Goal: Task Accomplishment & Management: Manage account settings

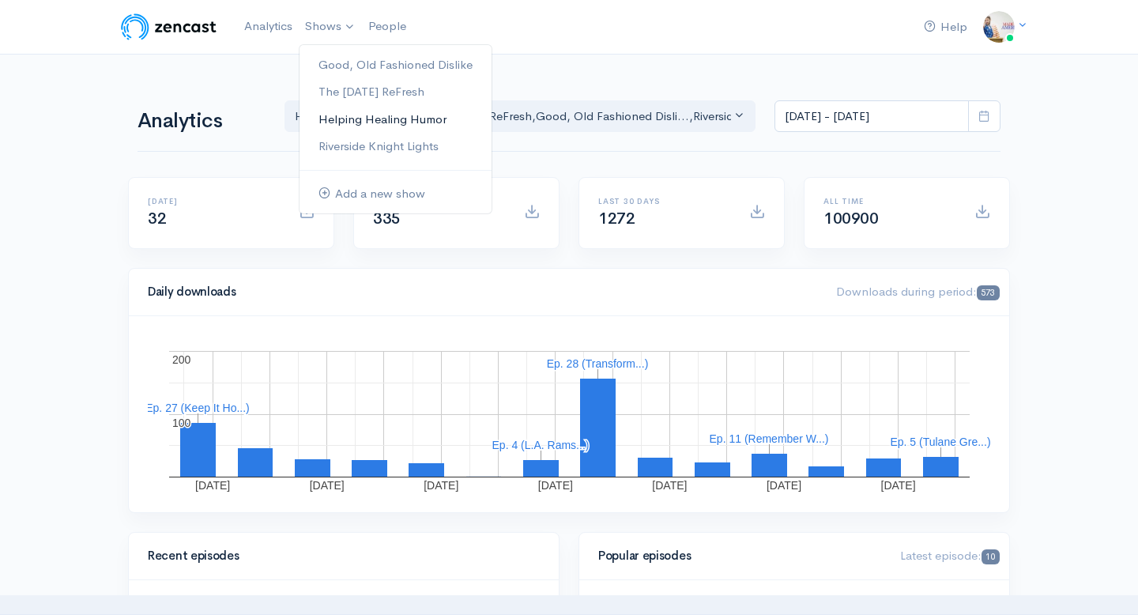
click at [338, 123] on link "Helping Healing Humor" at bounding box center [396, 120] width 192 height 28
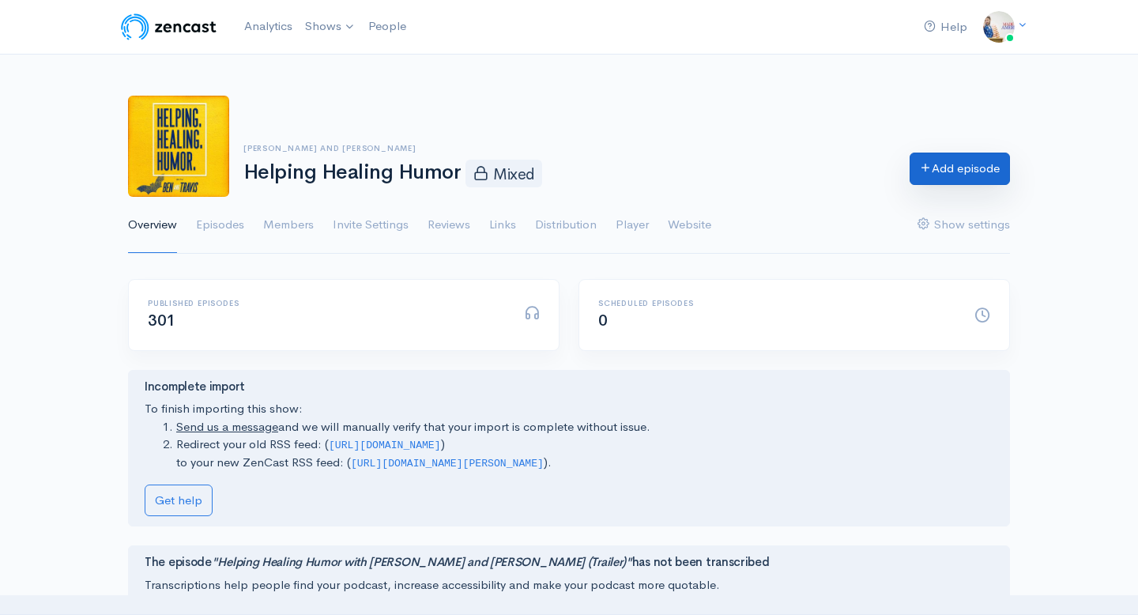
click at [922, 179] on link "Add episode" at bounding box center [960, 169] width 100 height 32
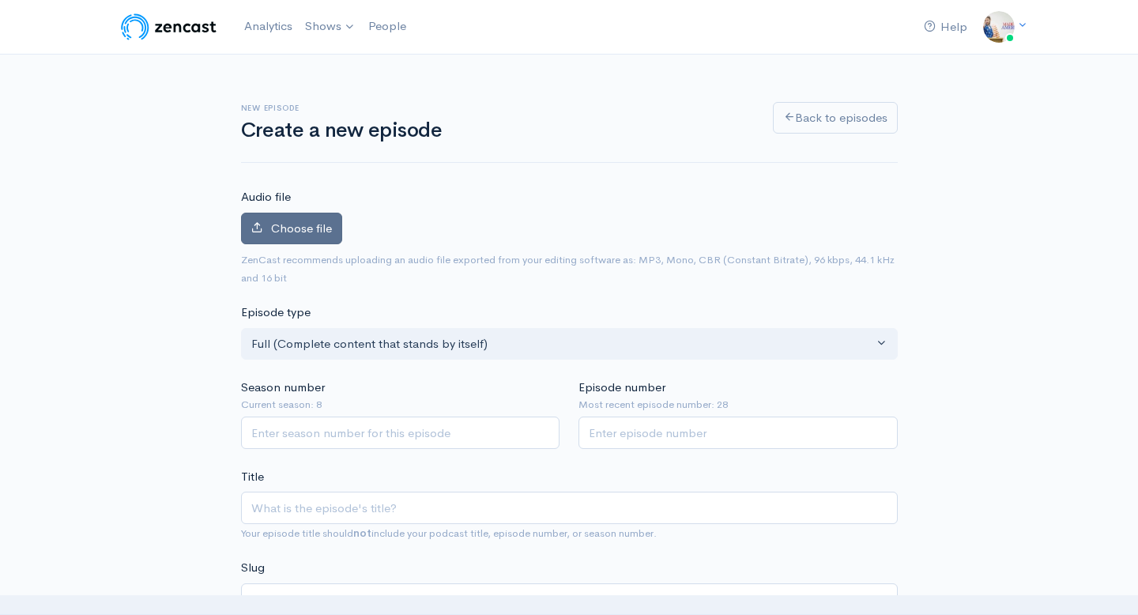
click at [326, 228] on span "Choose file" at bounding box center [301, 227] width 61 height 15
click at [0, 0] on input "Choose file" at bounding box center [0, 0] width 0 height 0
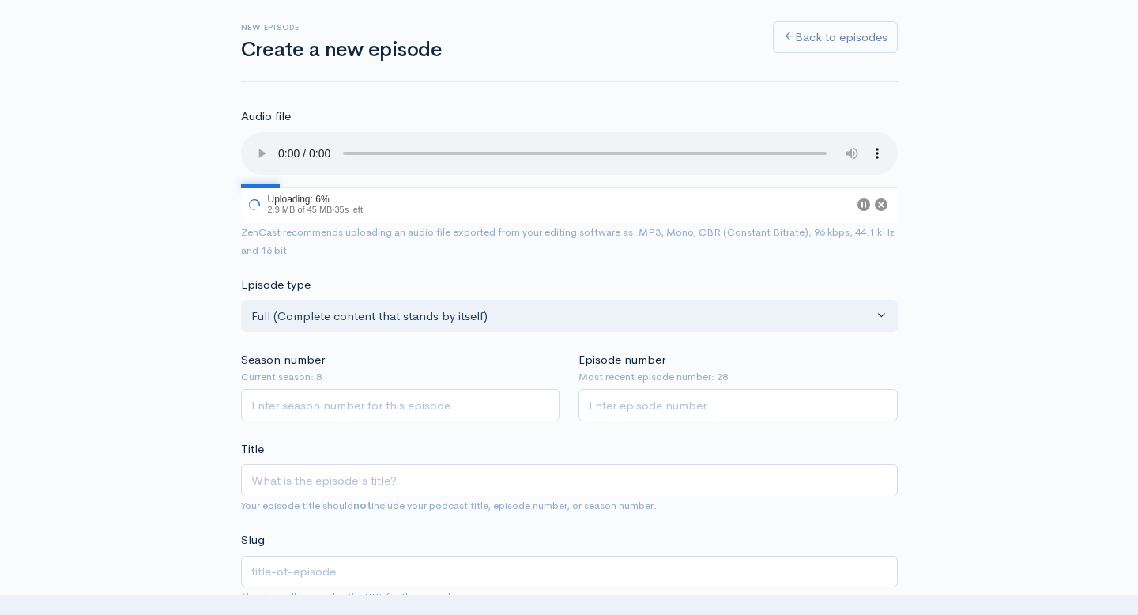
scroll to position [84, 0]
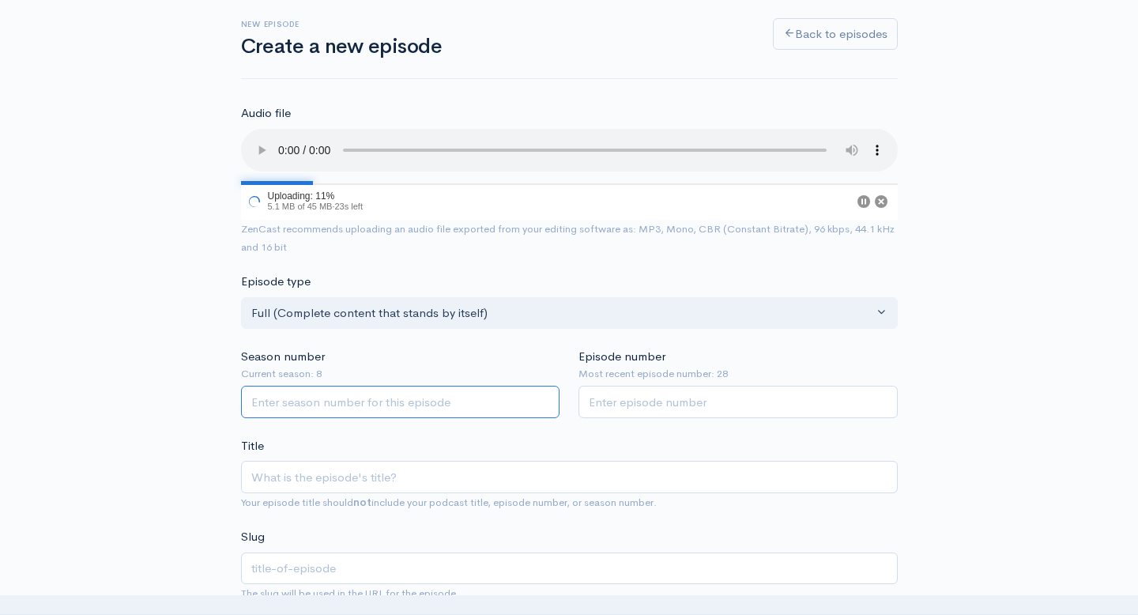
click at [446, 411] on input "Season number" at bounding box center [400, 402] width 319 height 32
type input "8"
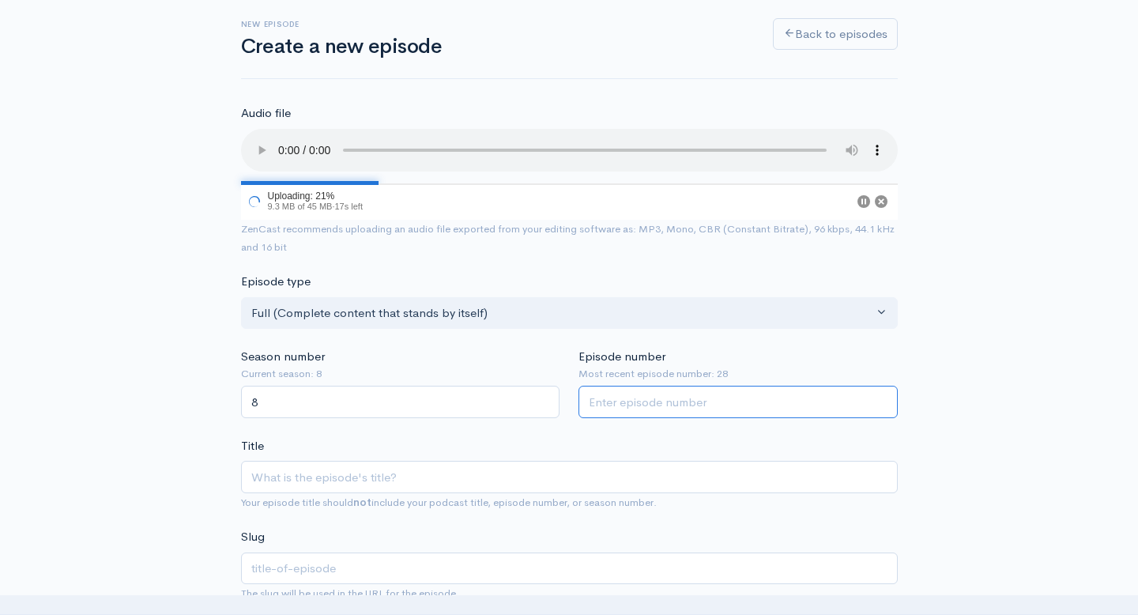
click at [605, 391] on input "Episode number" at bounding box center [737, 402] width 319 height 32
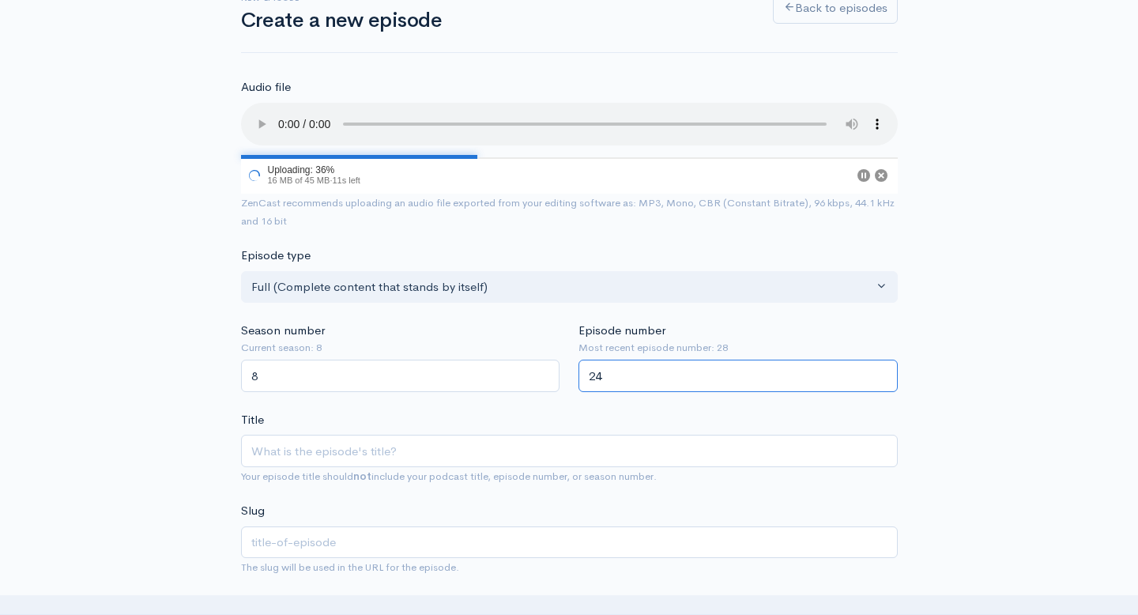
scroll to position [124, 0]
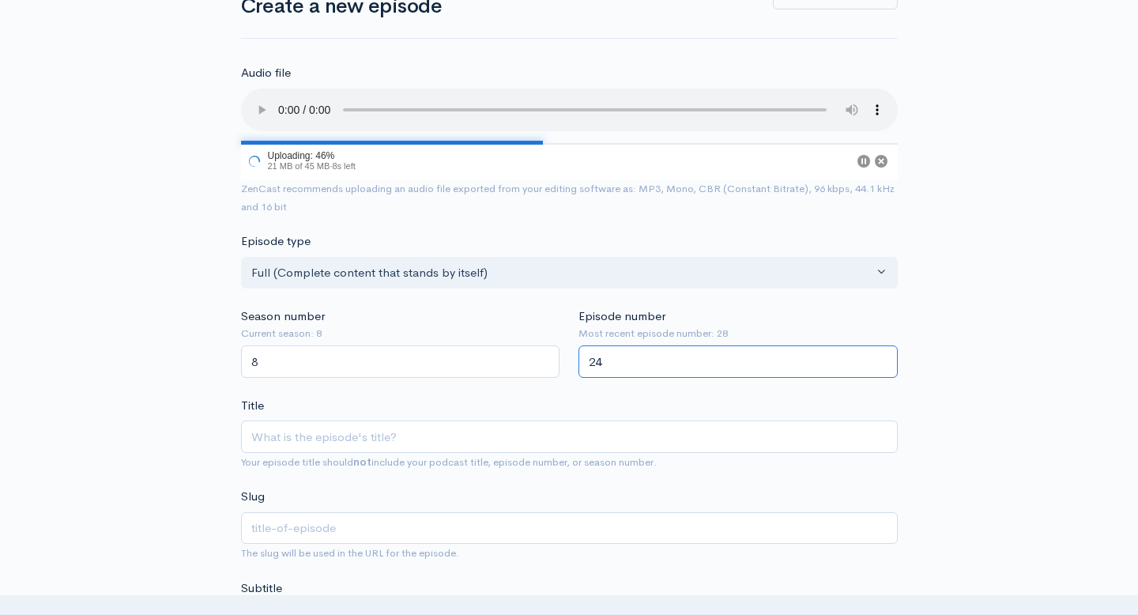
type input "24"
click at [526, 445] on input "Title" at bounding box center [569, 436] width 657 height 32
type input "S"
type input "s"
type input "Si"
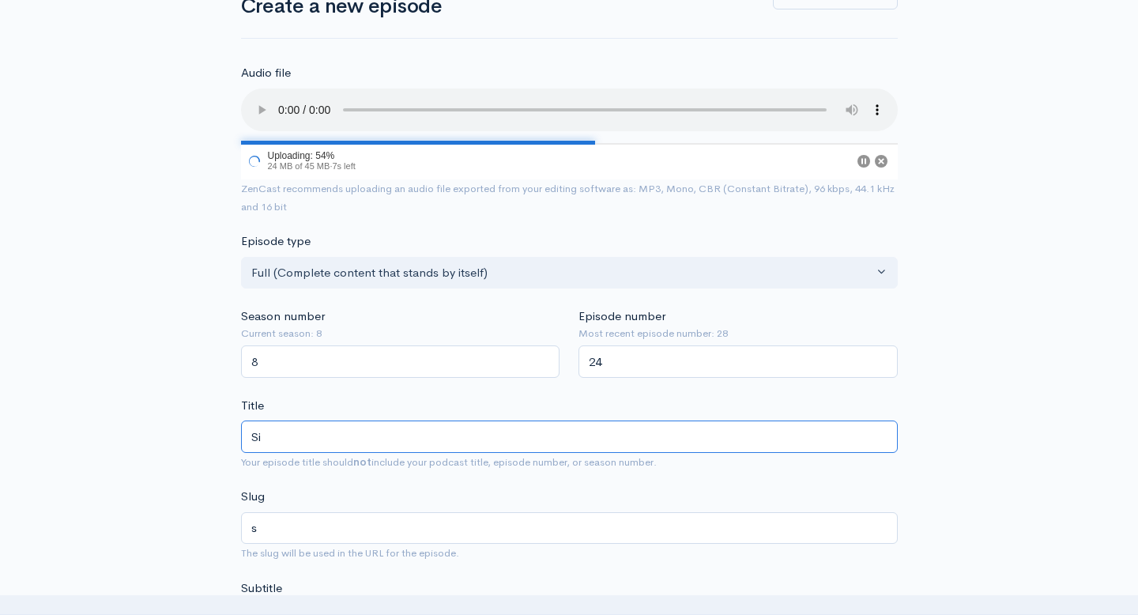
type input "si"
type input "S"
type input "s"
type input "Su"
type input "su"
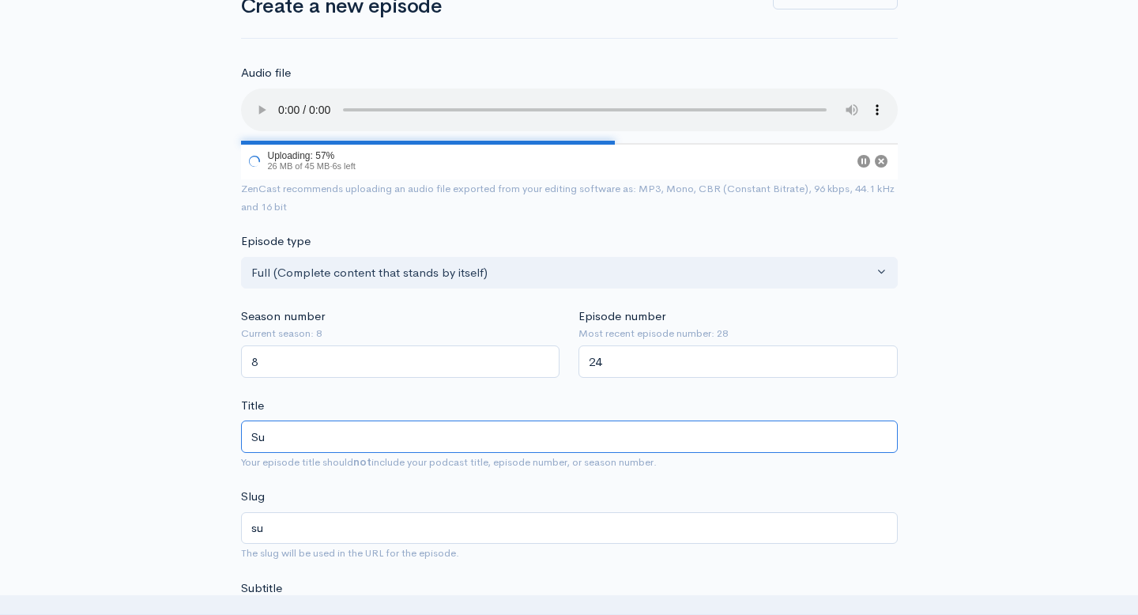
type input "Sui"
type input "sui"
type input "Suici"
type input "suici"
type input "Suicid"
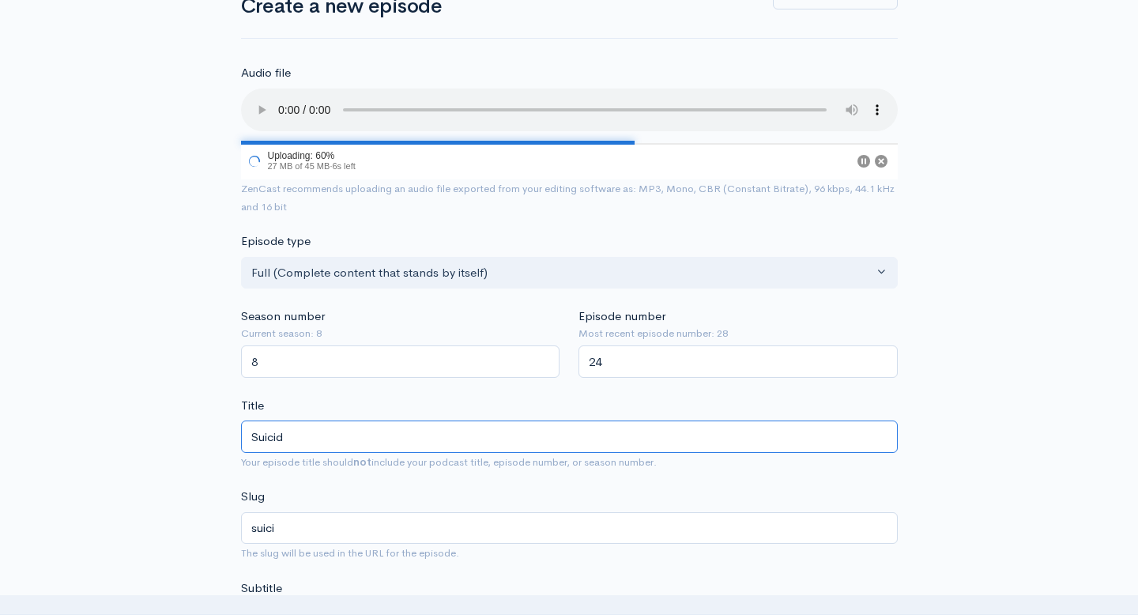
type input "suicid"
type input "Suicide"
type input "suicide"
type input "Suicide P"
type input "suicide-p"
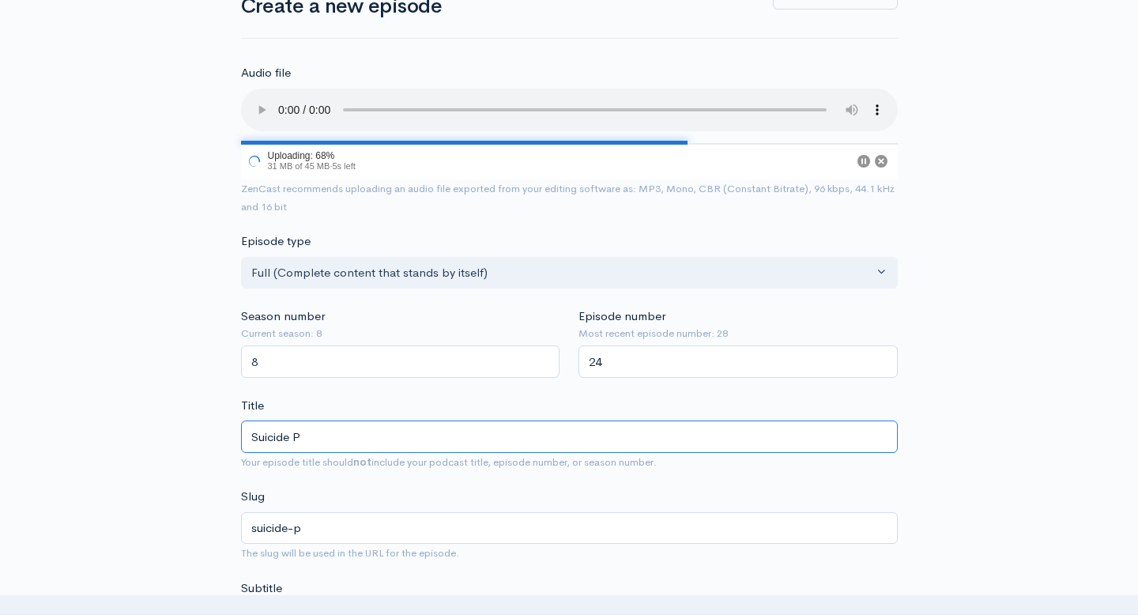
type input "Suicide Pr"
type input "suicide-pr"
type input "Suicide Pre"
type input "suicide-pre"
type input "Suicide Preve"
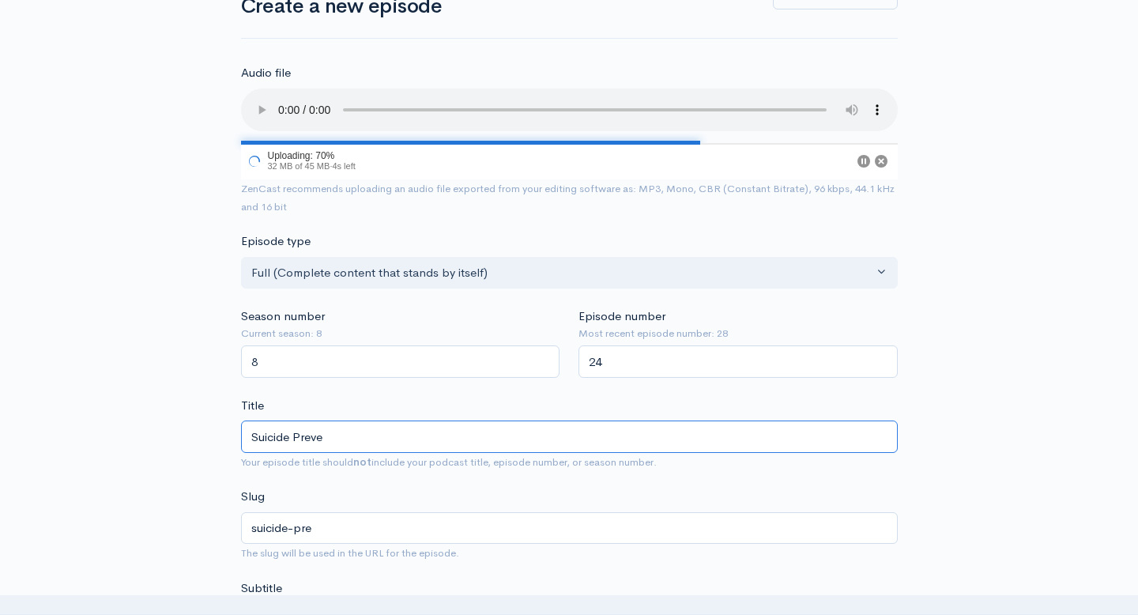
type input "suicide-preve"
type input "Suicide Preven"
type input "suicide-preven"
type input "Suicide Preventi"
type input "suicide-preventi"
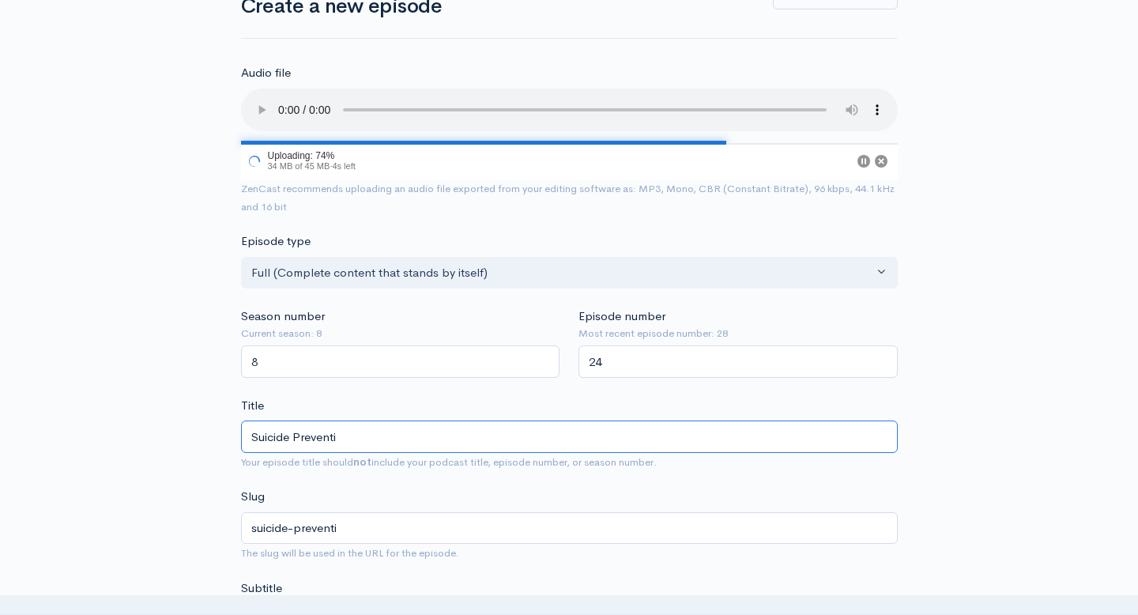
type input "Suicide Preventio"
type input "suicide-preventio"
type input "Suicide Prevention"
type input "suicide-prevention"
type input "Suicide Prevention M"
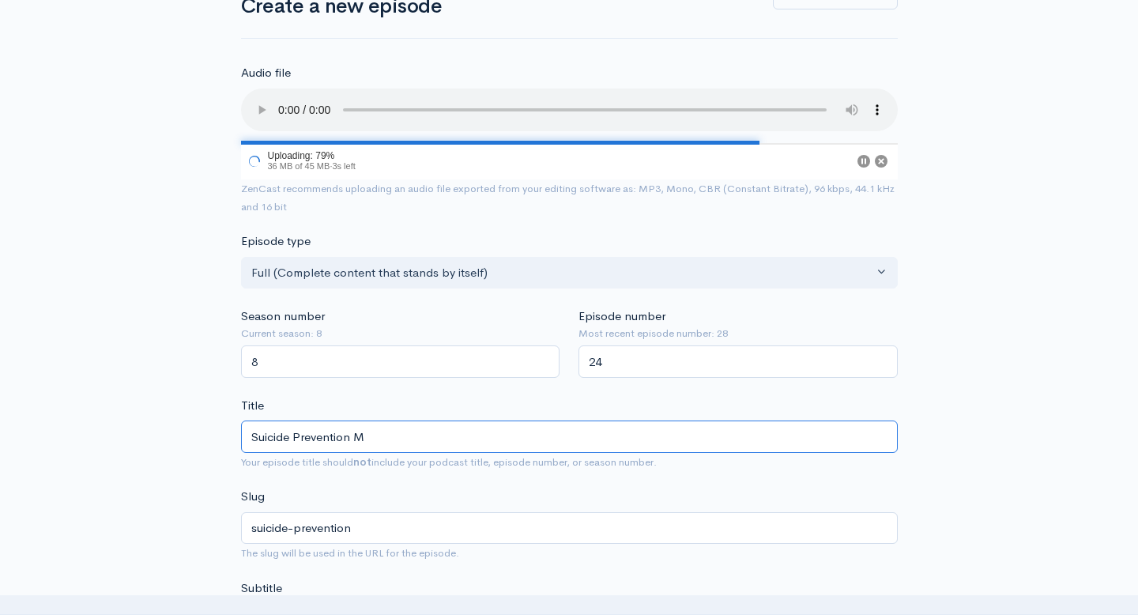
type input "suicide-prevention-m"
type input "Suicide Prevention Mon"
type input "suicide-prevention-mon"
type input "Suicide Prevention Mont"
type input "suicide-prevention-mont"
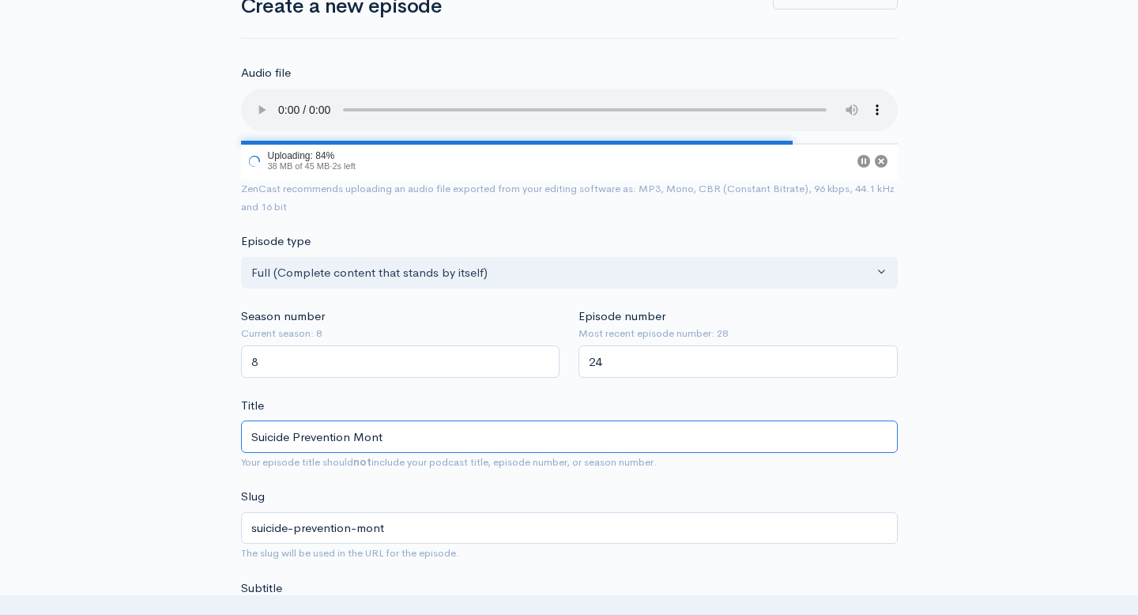
type input "Suicide Prevention Month"
type input "suicide-prevention-month"
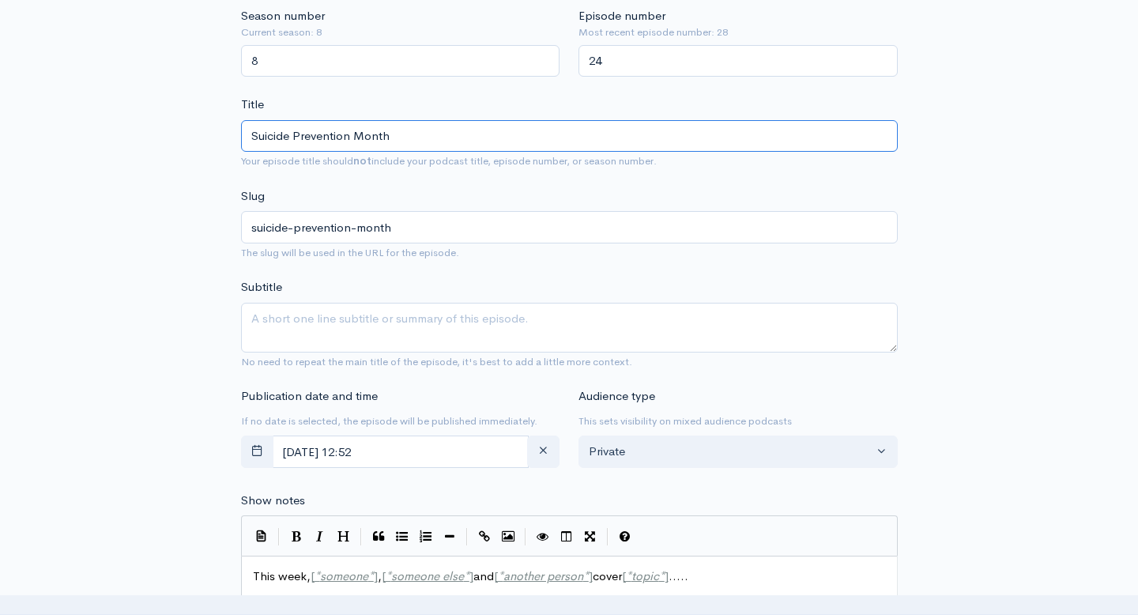
scroll to position [466, 0]
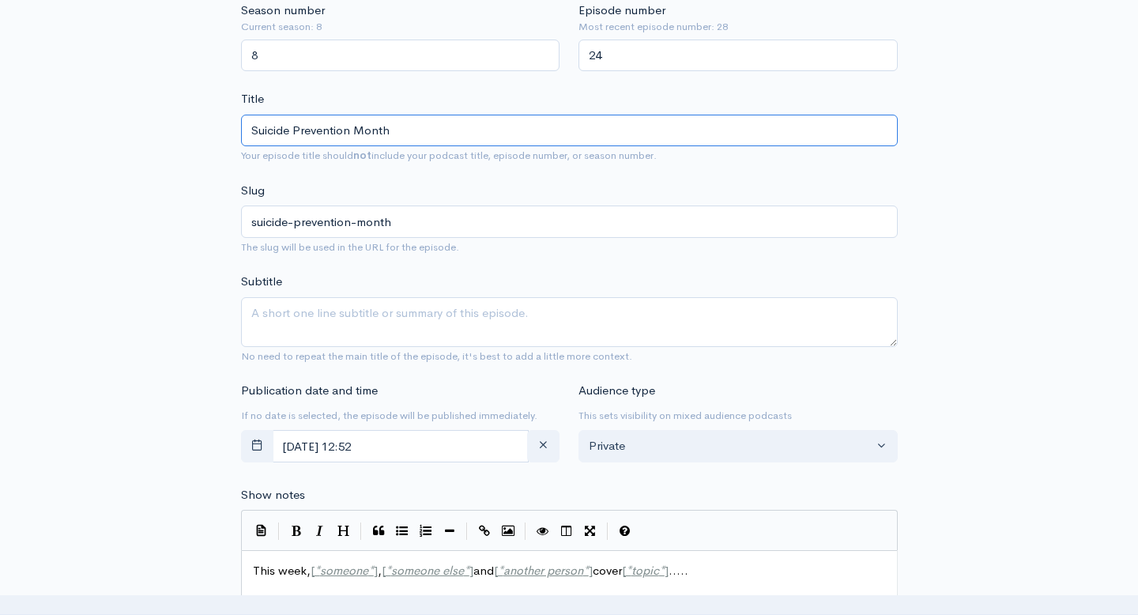
type input "Suicide Prevention Month"
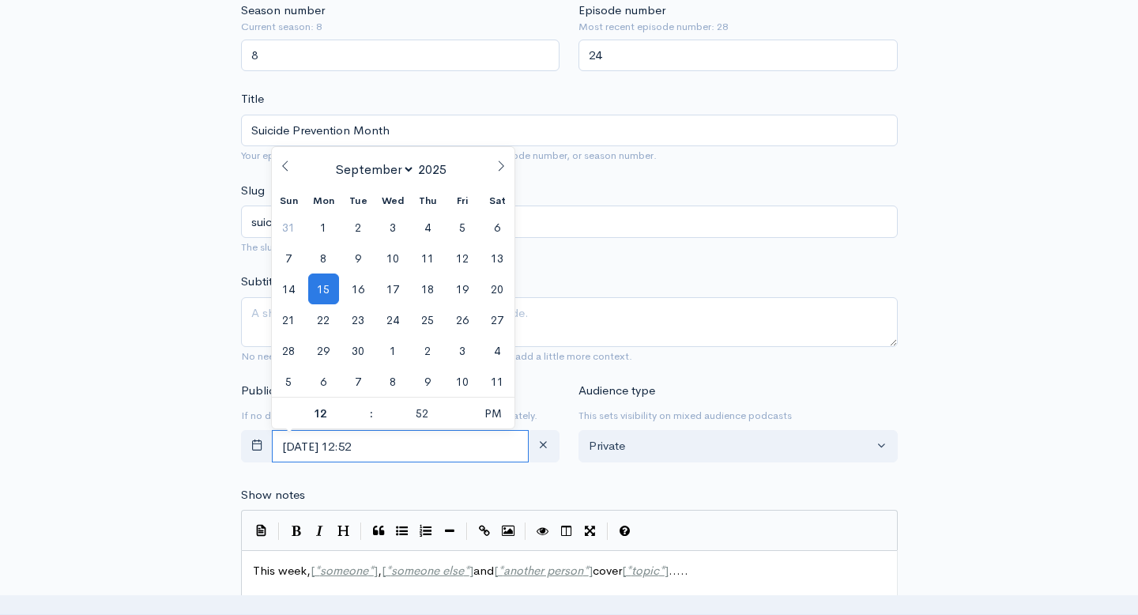
click at [467, 452] on input "September, 15 2025 12:52" at bounding box center [401, 446] width 258 height 32
click at [359, 295] on span "16" at bounding box center [358, 288] width 31 height 31
type input "September, 16 2025 12:52"
type input "5"
type input "September, 16 2025 17:52"
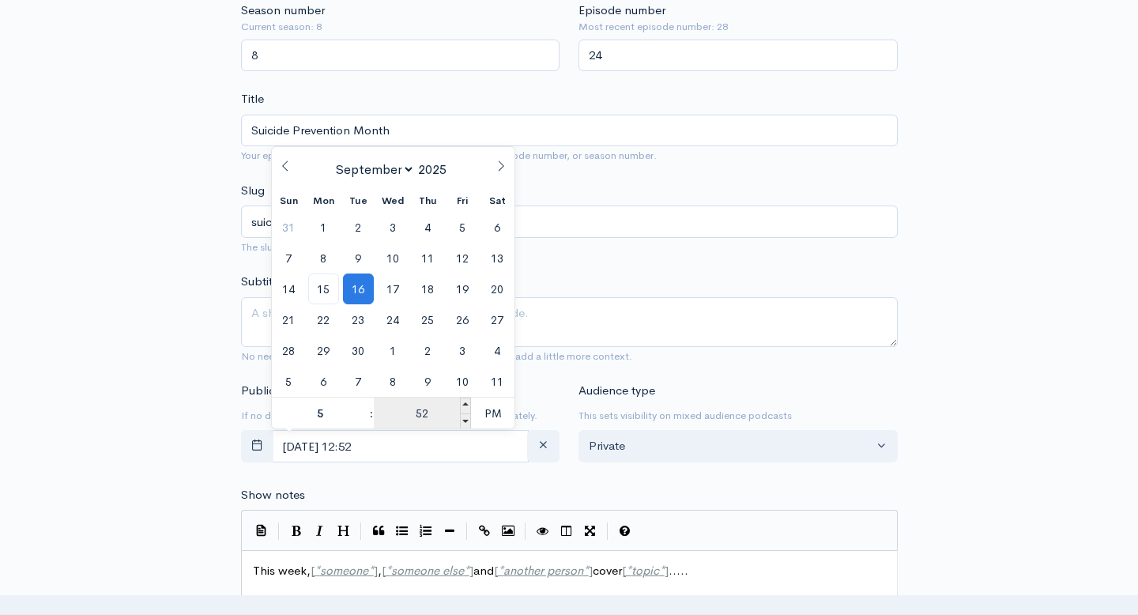
type input "05"
click at [428, 414] on input "52" at bounding box center [422, 413] width 97 height 32
type input "00"
click at [495, 413] on span "PM" at bounding box center [492, 413] width 43 height 32
type input "[DATE] 05:00"
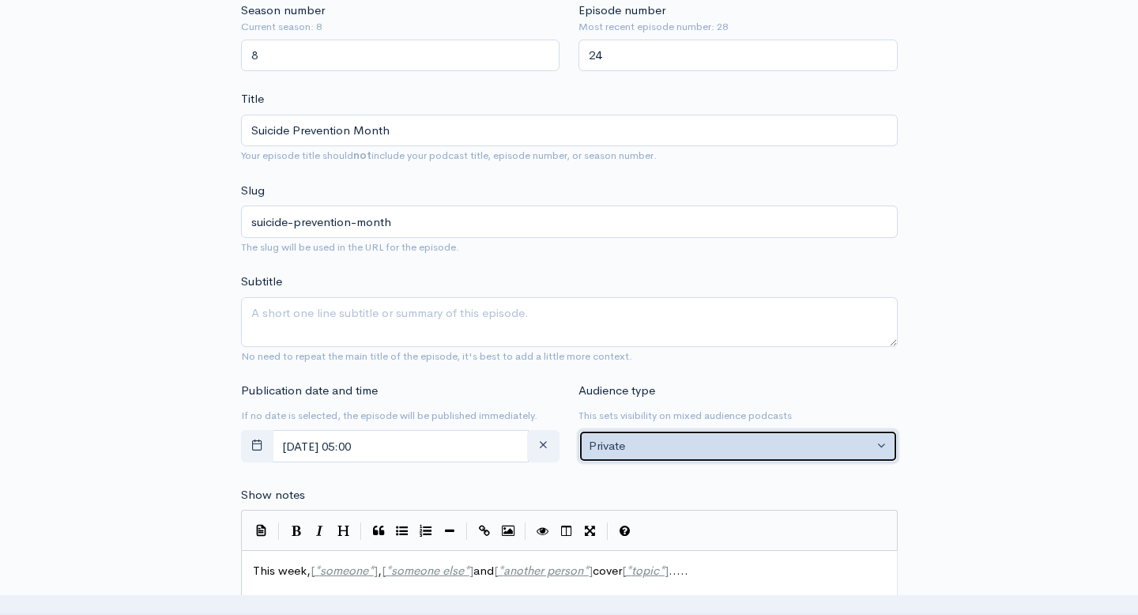
click at [616, 454] on button "Private" at bounding box center [737, 446] width 319 height 32
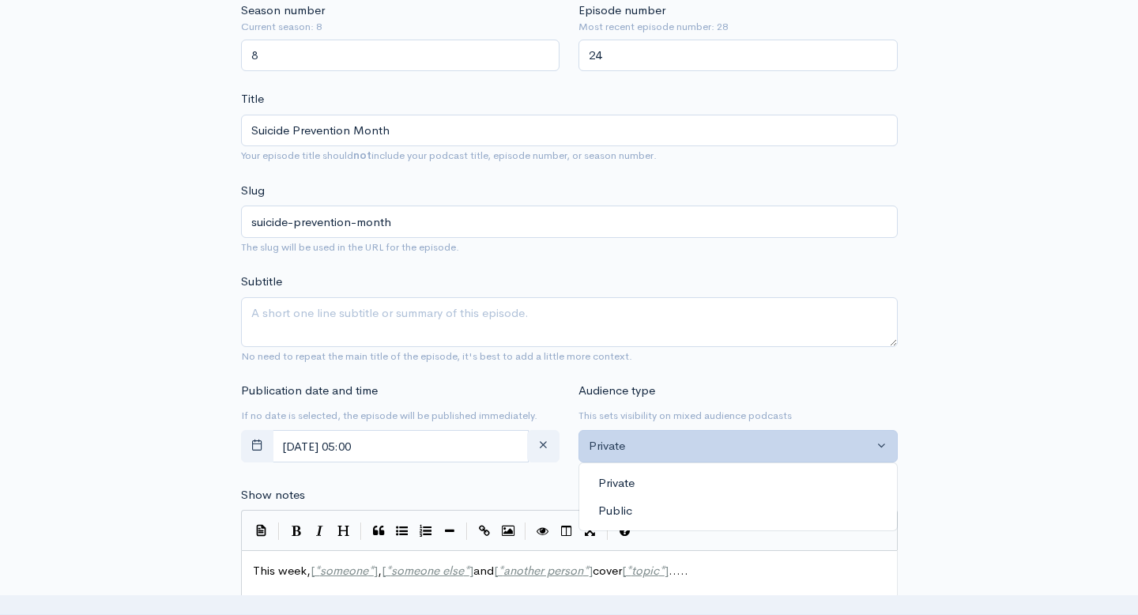
click at [616, 508] on span "Public" at bounding box center [615, 511] width 34 height 18
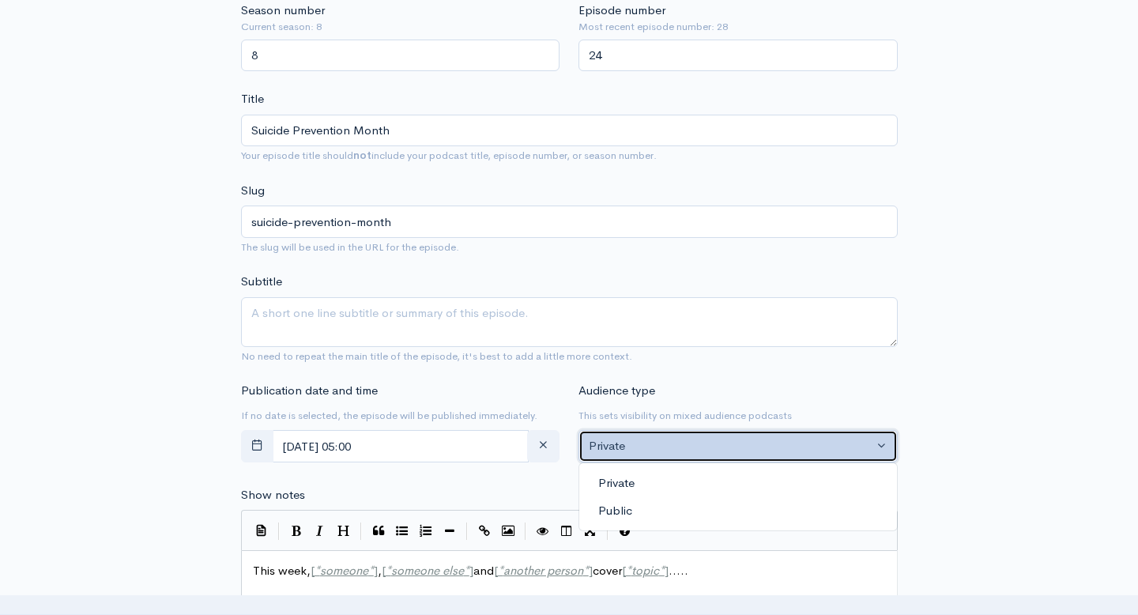
select select "0"
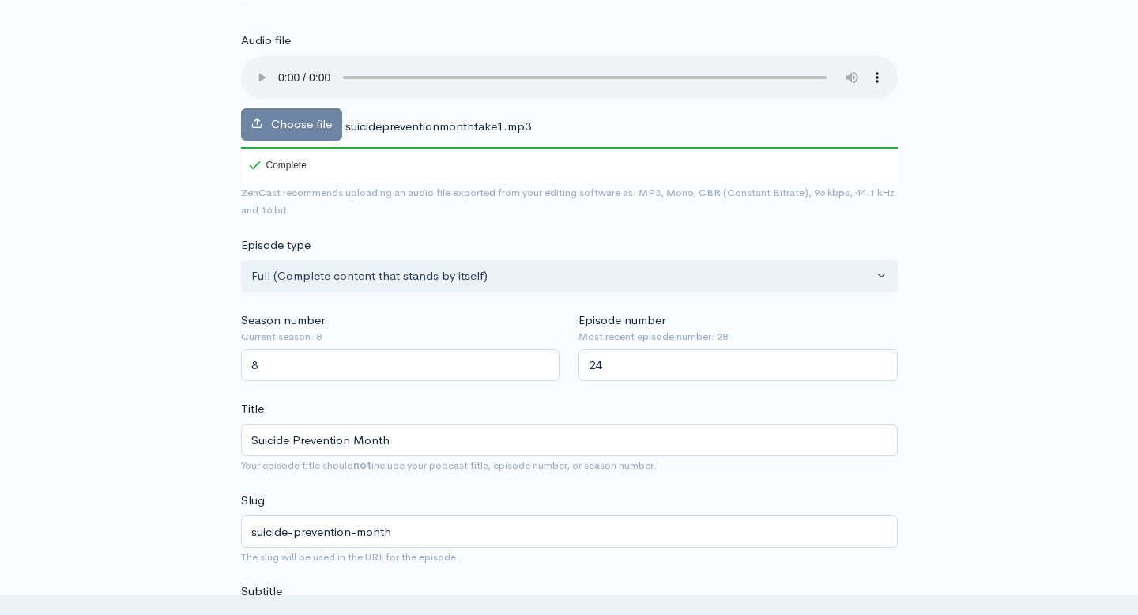
scroll to position [185, 0]
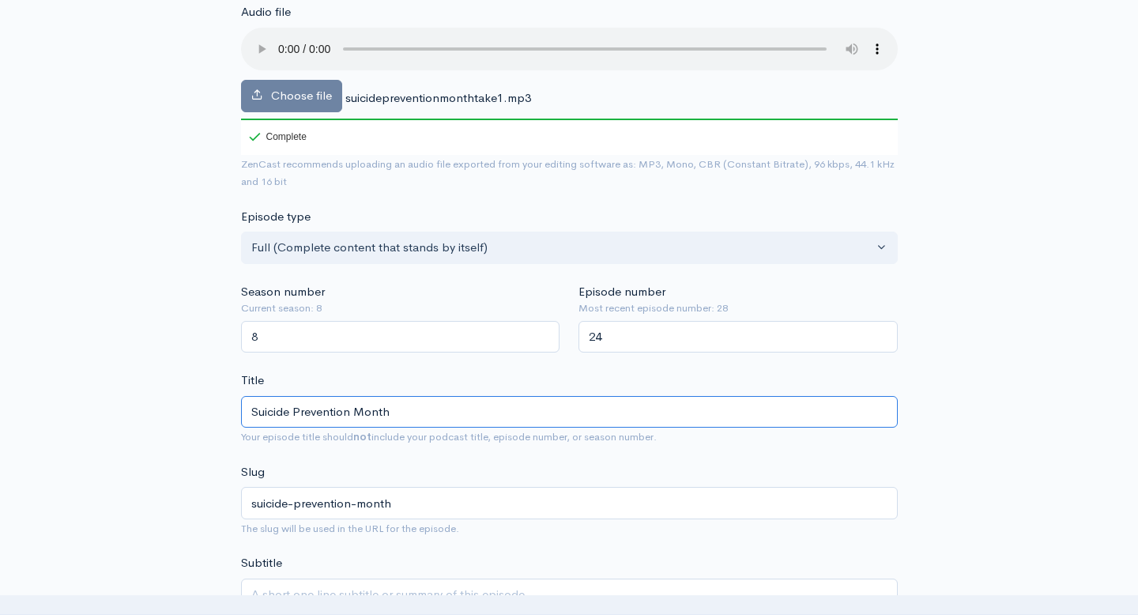
click at [454, 416] on input "Suicide Prevention Month" at bounding box center [569, 412] width 657 height 32
type input "Suicide Prevention Month 2"
type input "suicide-prevention-month-2"
type input "Suicide Prevention Month 202"
type input "suicide-prevention-month-202"
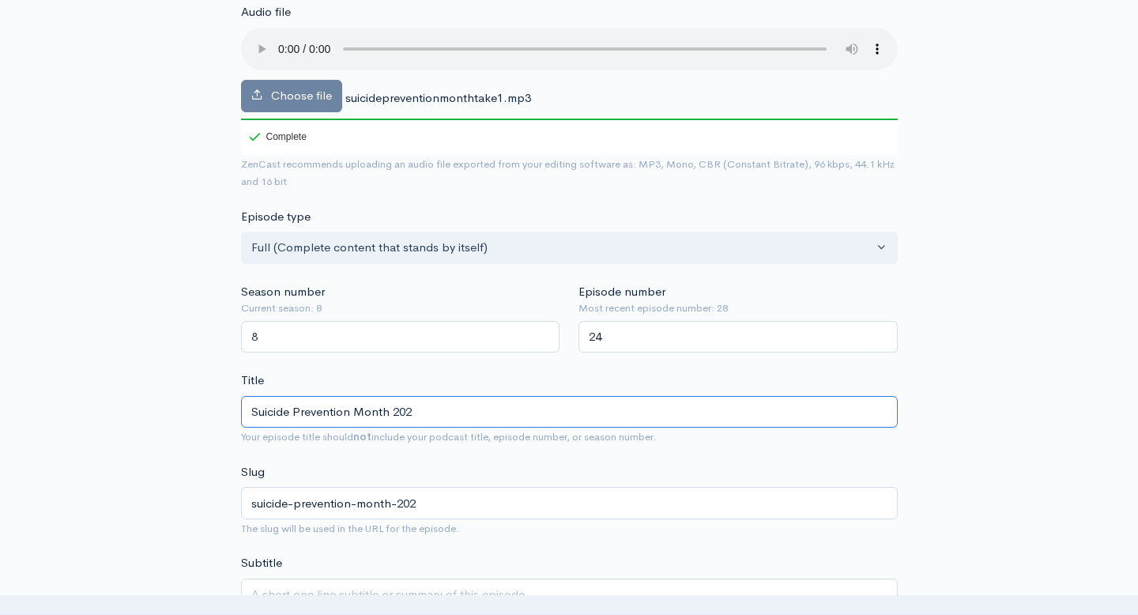
type input "Suicide Prevention Month 2025"
type input "suicide-prevention-month-2025"
type input "Suicide Prevention Month 2025"
click at [431, 469] on div "Slug suicide-prevention-month-2025 The slug will be used in the URL for the epi…" at bounding box center [569, 500] width 657 height 74
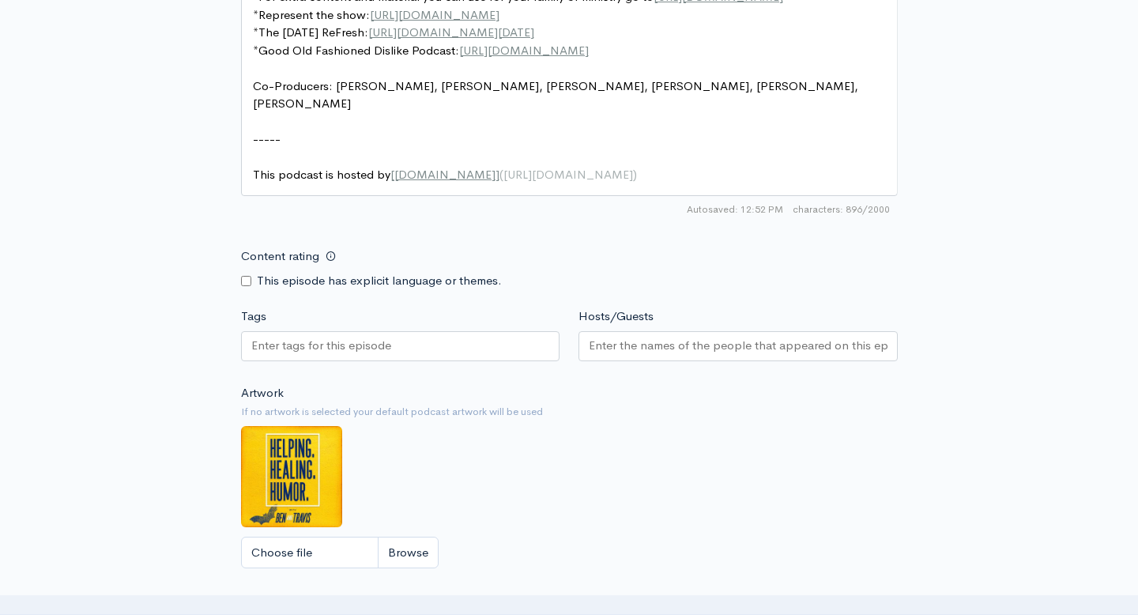
scroll to position [1236, 0]
click at [594, 351] on input "Hosts/Guests" at bounding box center [738, 345] width 299 height 18
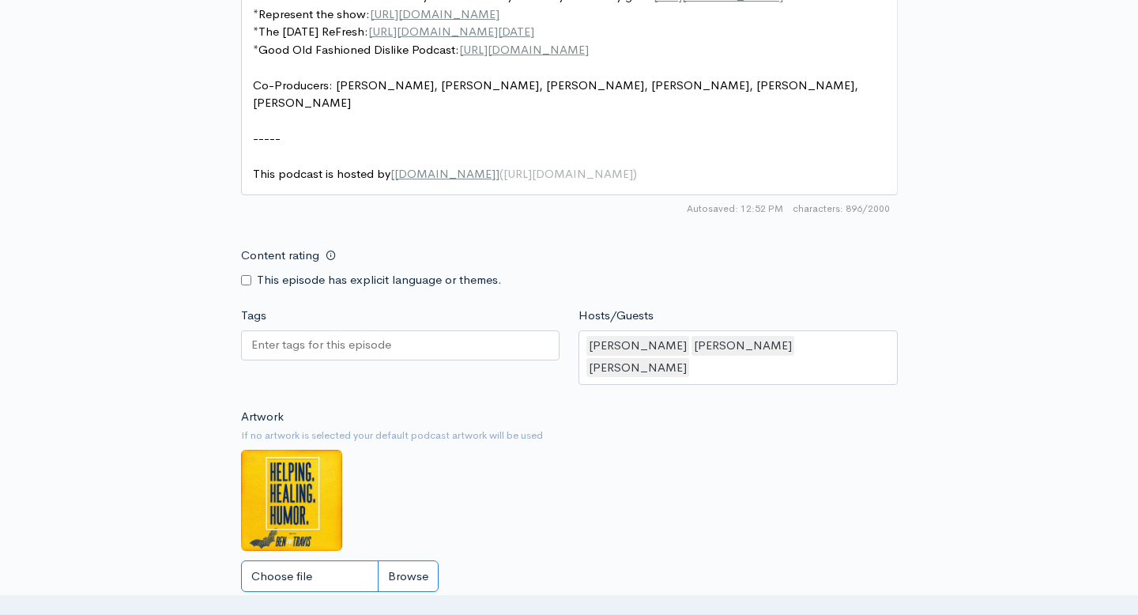
click at [314, 560] on input "Choose file" at bounding box center [340, 576] width 198 height 32
type input "C:\fakepath\Black Modern Talk Podcast Cover (3).png"
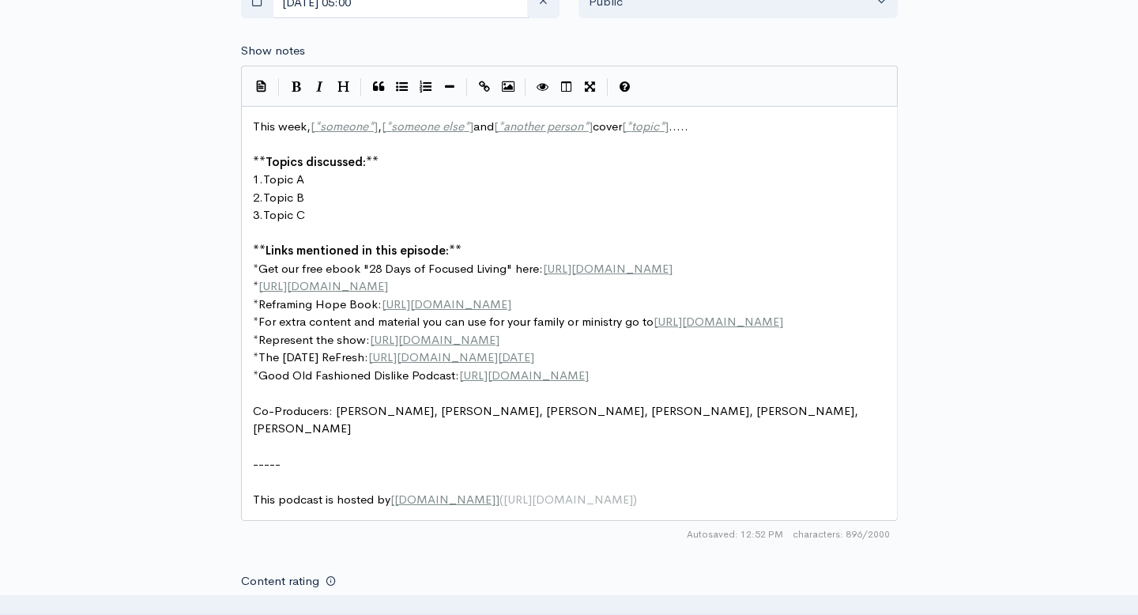
scroll to position [1590, 0]
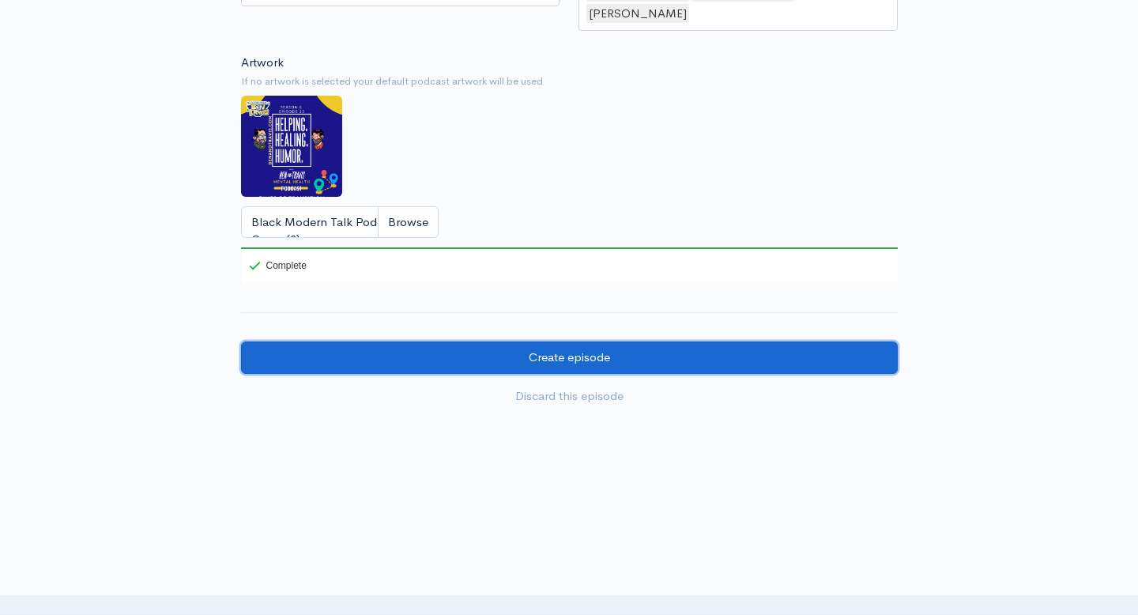
click at [558, 341] on input "Create episode" at bounding box center [569, 357] width 657 height 32
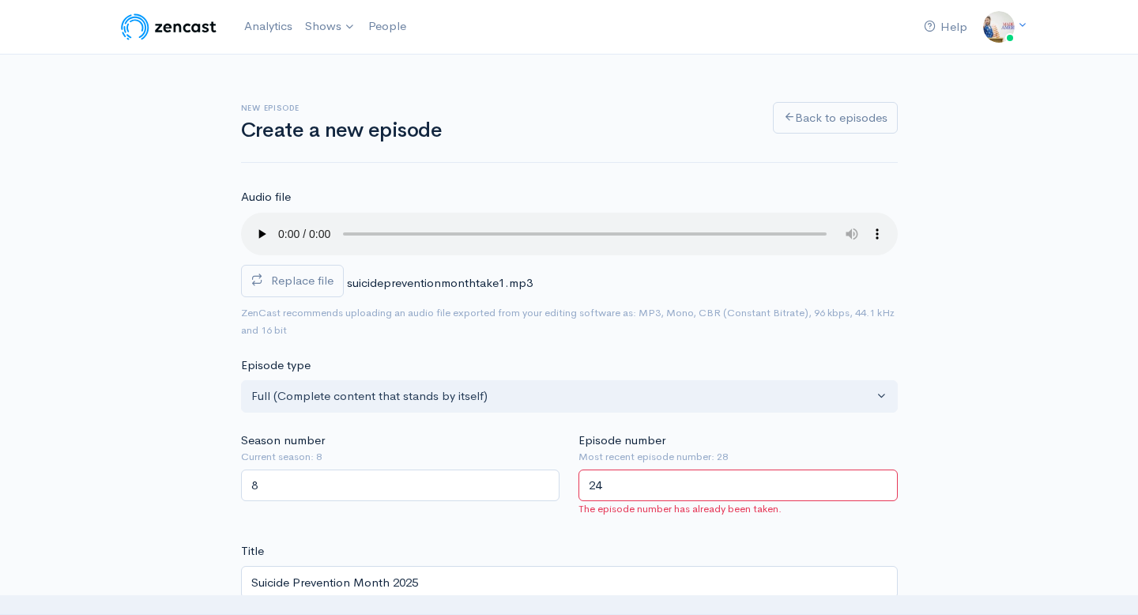
click at [622, 495] on input "24" at bounding box center [737, 485] width 319 height 32
type input "29"
click at [603, 551] on div "Title Suicide Prevention Month 2025 Your episode title should not include your …" at bounding box center [569, 579] width 657 height 74
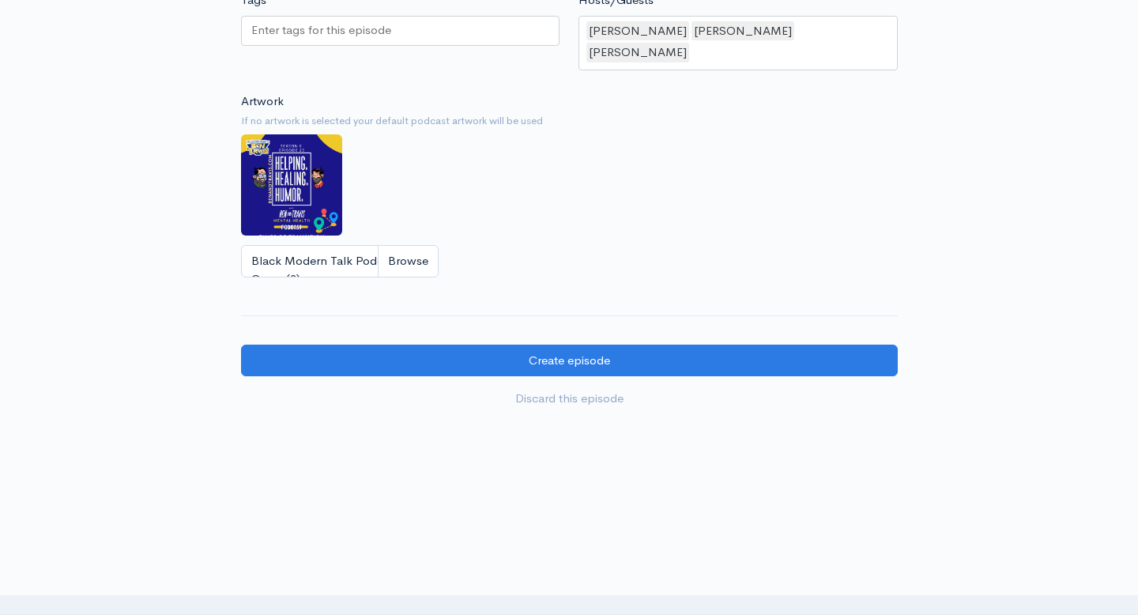
scroll to position [1539, 0]
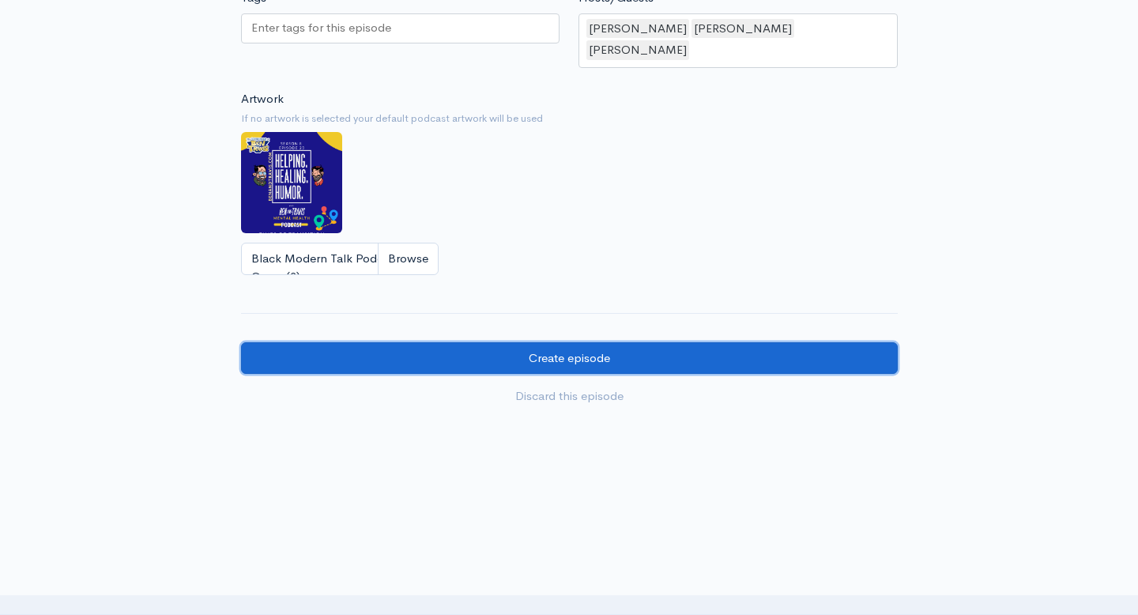
click at [592, 342] on input "Create episode" at bounding box center [569, 358] width 657 height 32
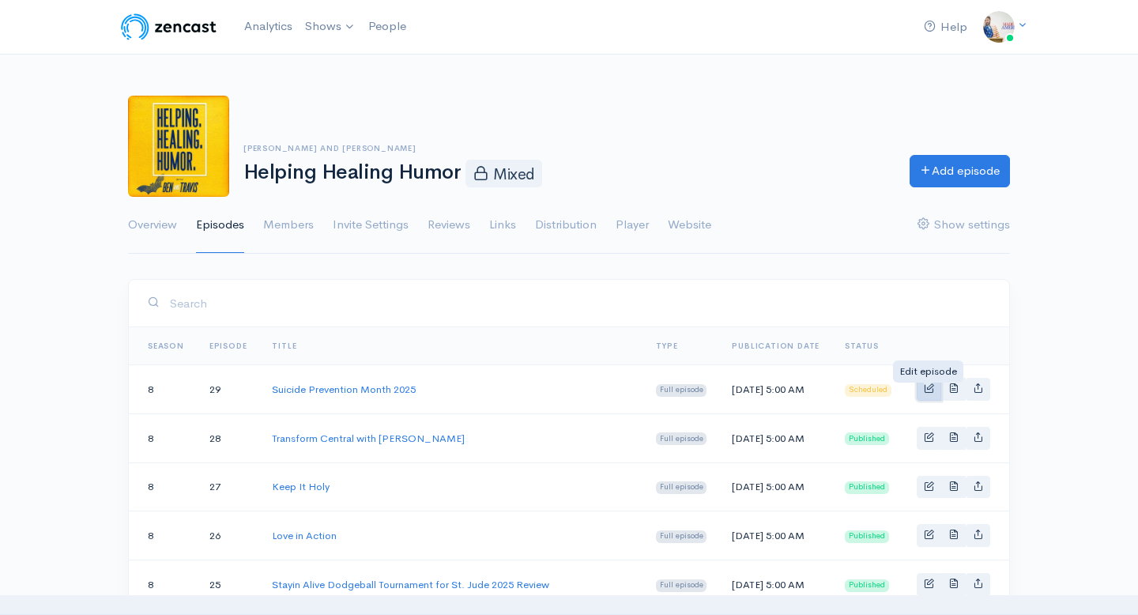
click at [924, 393] on span "Basic example" at bounding box center [929, 387] width 10 height 10
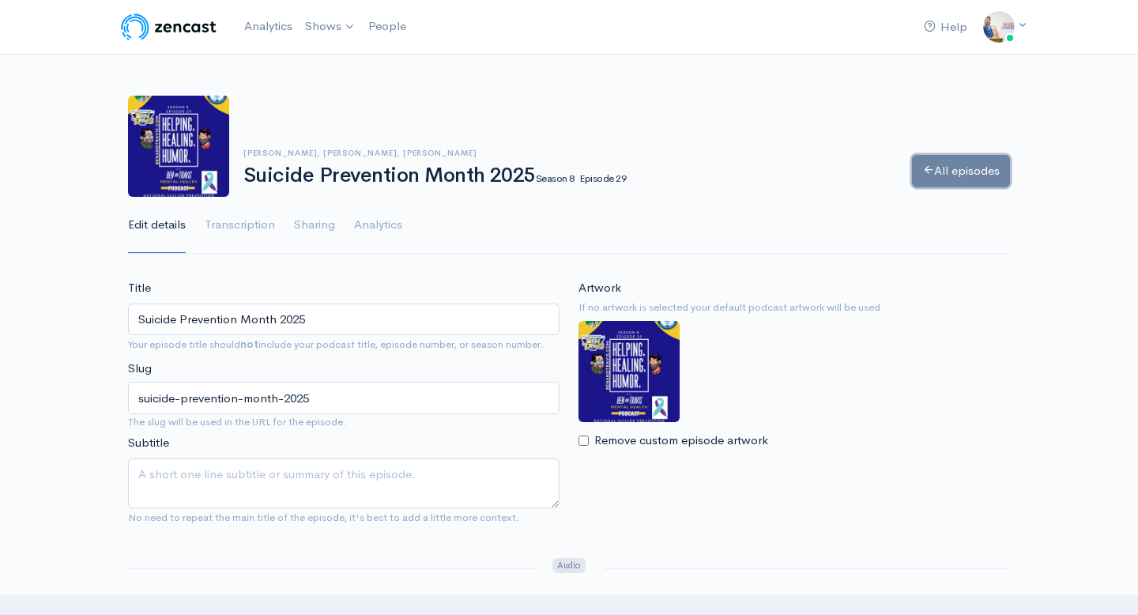
click at [956, 181] on link "All episodes" at bounding box center [961, 171] width 98 height 32
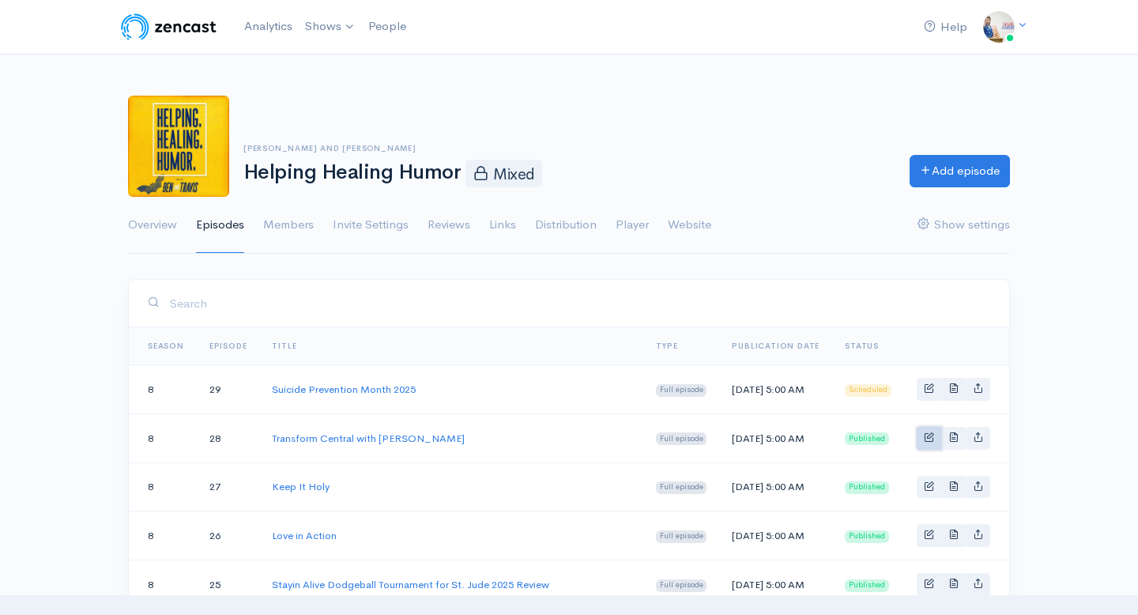
click at [926, 442] on span "Basic example" at bounding box center [929, 436] width 10 height 10
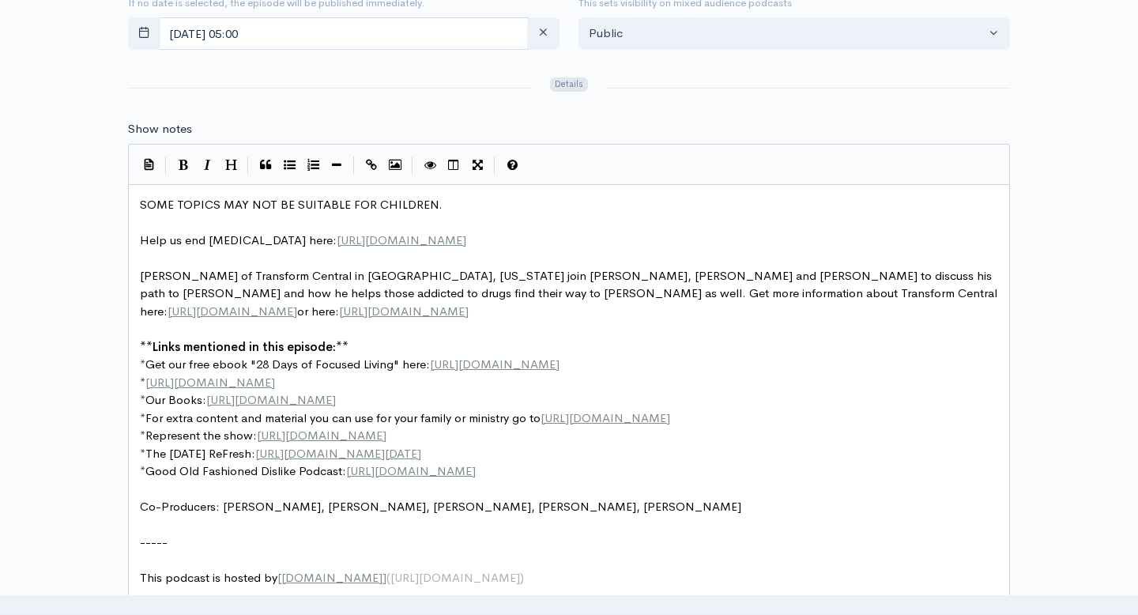
scroll to position [6, 0]
type textarea "SOME TOPICS MAY NOT BE SUITABLE FOR CHILDREN."
drag, startPoint x: 441, startPoint y: 204, endPoint x: 123, endPoint y: 198, distance: 317.7
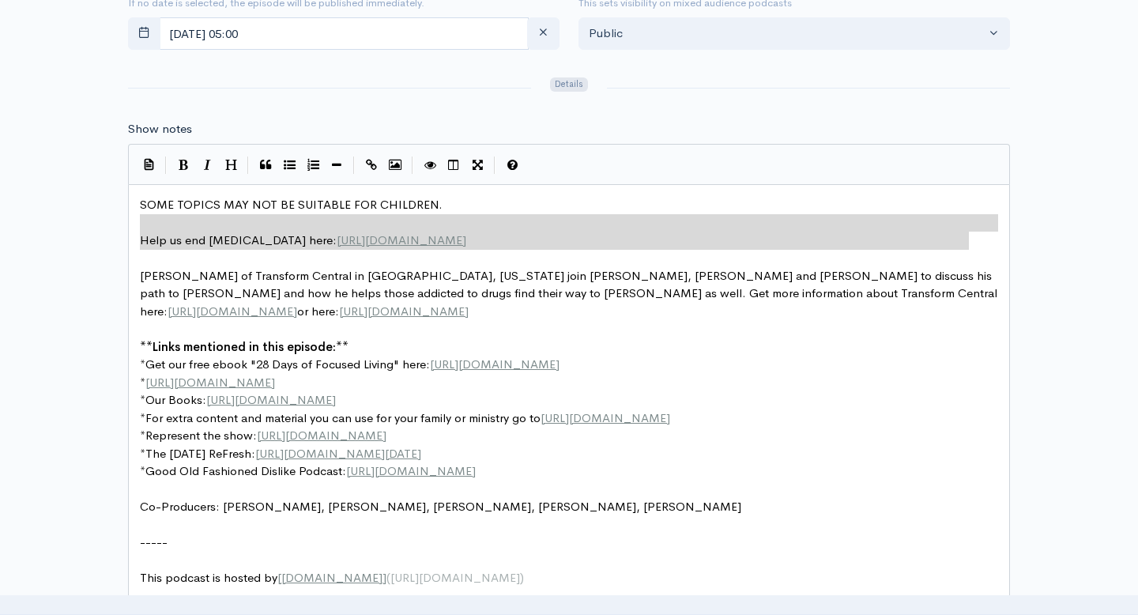
type textarea "SOME TOPICS MAY NOT BE SUITABLE FOR CHILDREN. Help us end childhood Cancer here…"
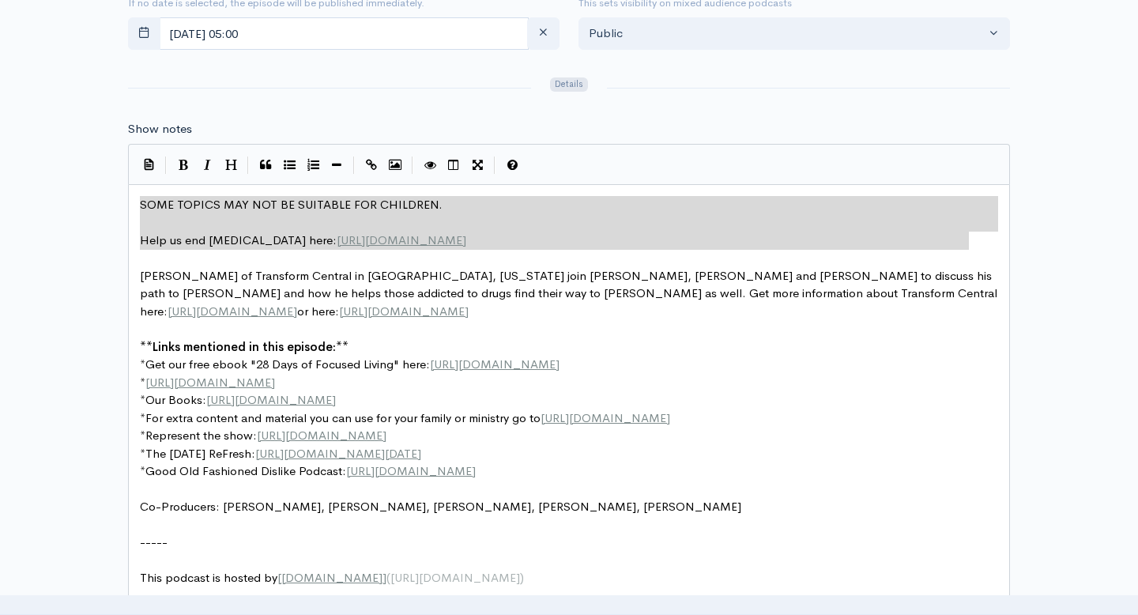
drag, startPoint x: 990, startPoint y: 246, endPoint x: 126, endPoint y: 207, distance: 864.6
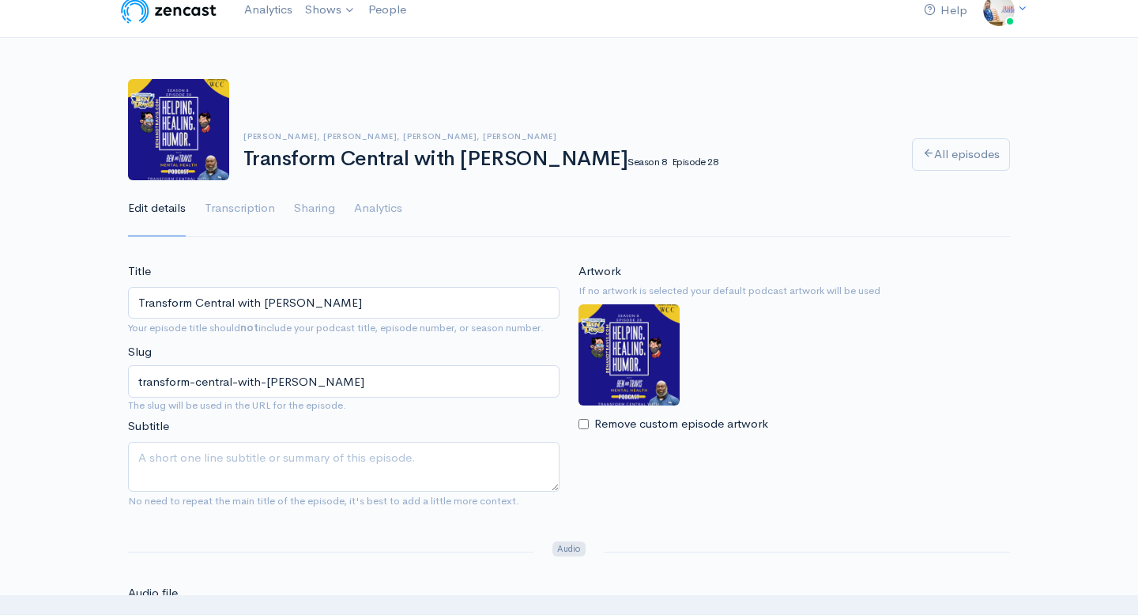
scroll to position [0, 0]
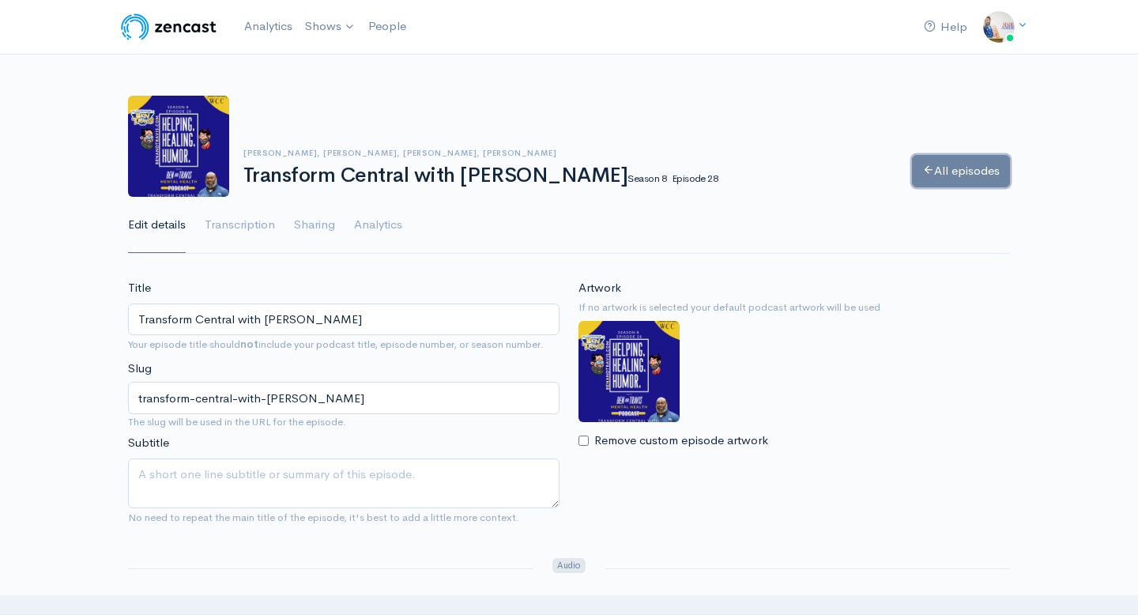
click at [943, 160] on link "All episodes" at bounding box center [961, 171] width 98 height 32
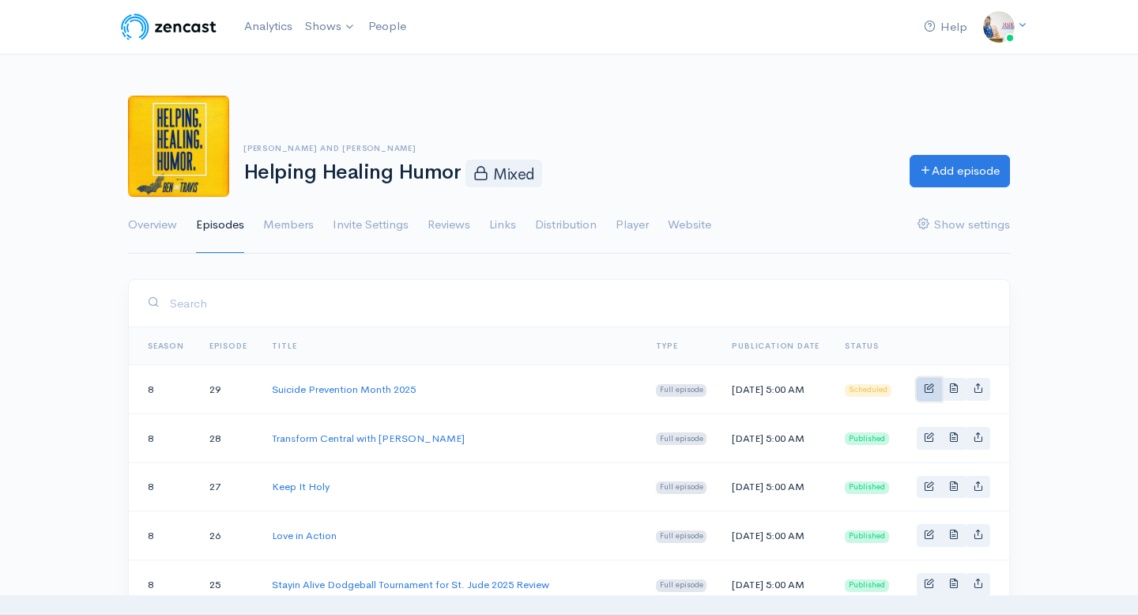
click at [927, 393] on span "Basic example" at bounding box center [929, 387] width 10 height 10
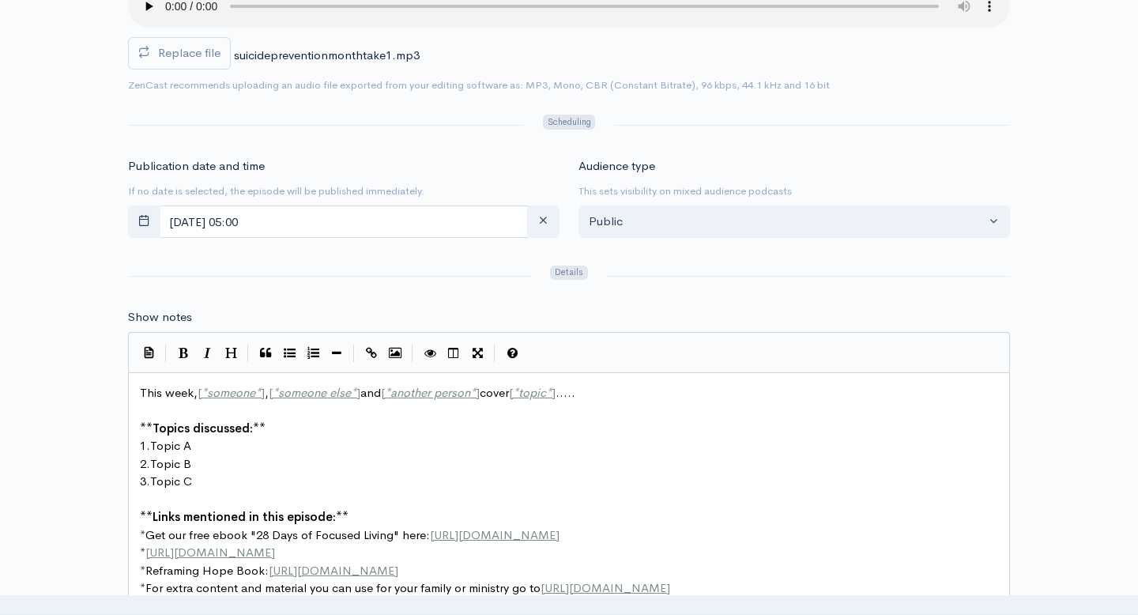
scroll to position [6, 0]
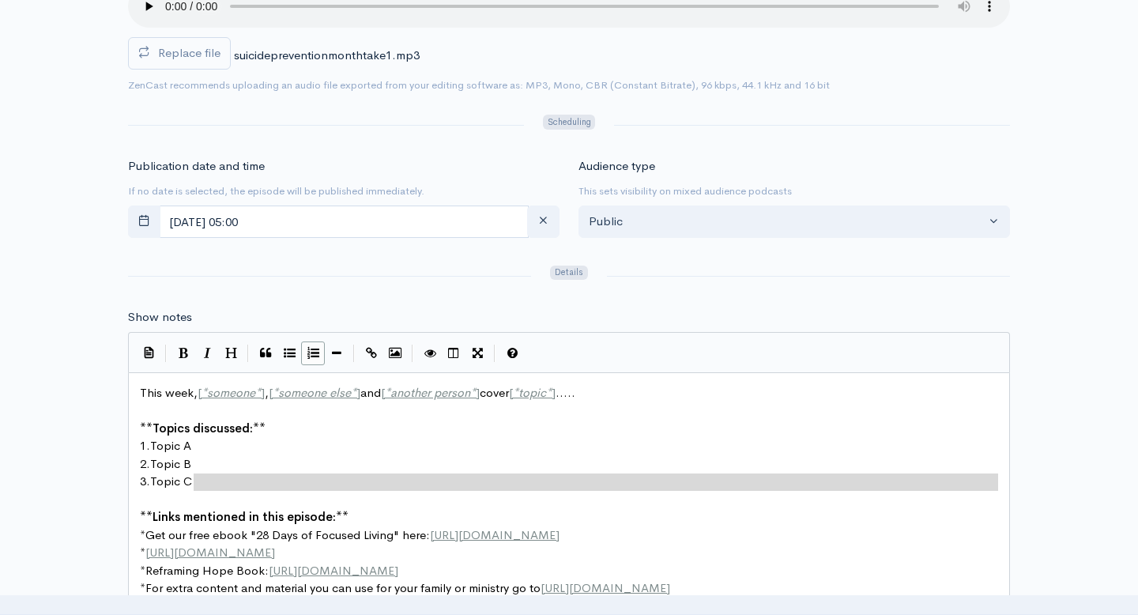
type textarea "This week, [*someone*], [*someone else*] and [*another person*] cover [*topic*]…"
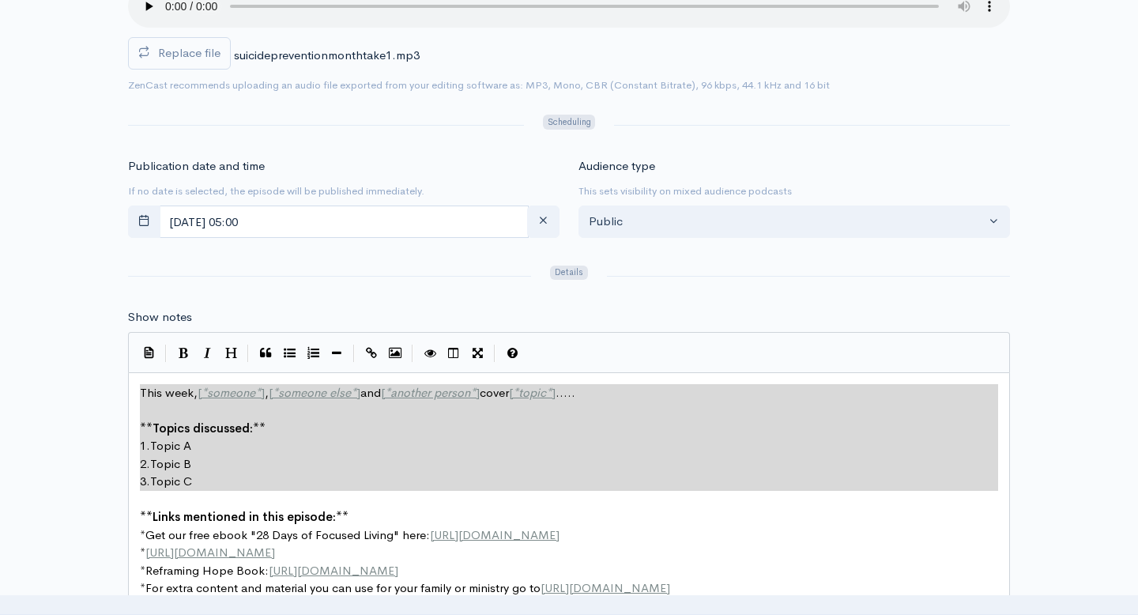
drag, startPoint x: 229, startPoint y: 491, endPoint x: 129, endPoint y: 374, distance: 154.1
paste textarea
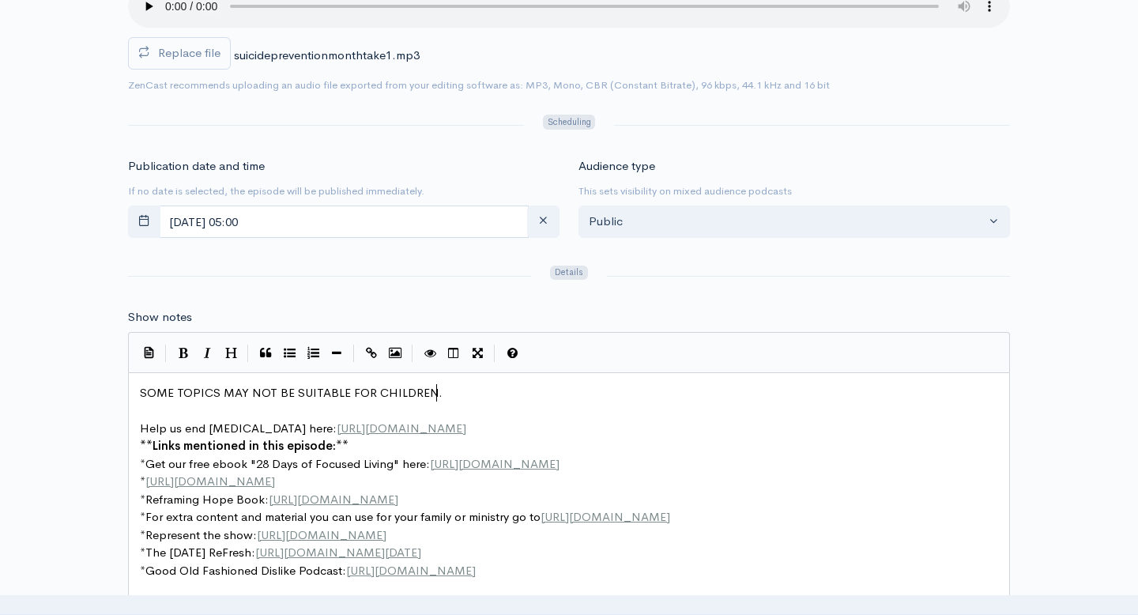
click at [443, 390] on pre "SOME TOPICS MAY NOT BE SUITABLE FOR CHILDREN." at bounding box center [569, 393] width 865 height 18
click at [972, 428] on pre "Help us end childhood Cancer here: https://fundraising.stjude.org/site/TR/Heroe…" at bounding box center [569, 429] width 865 height 18
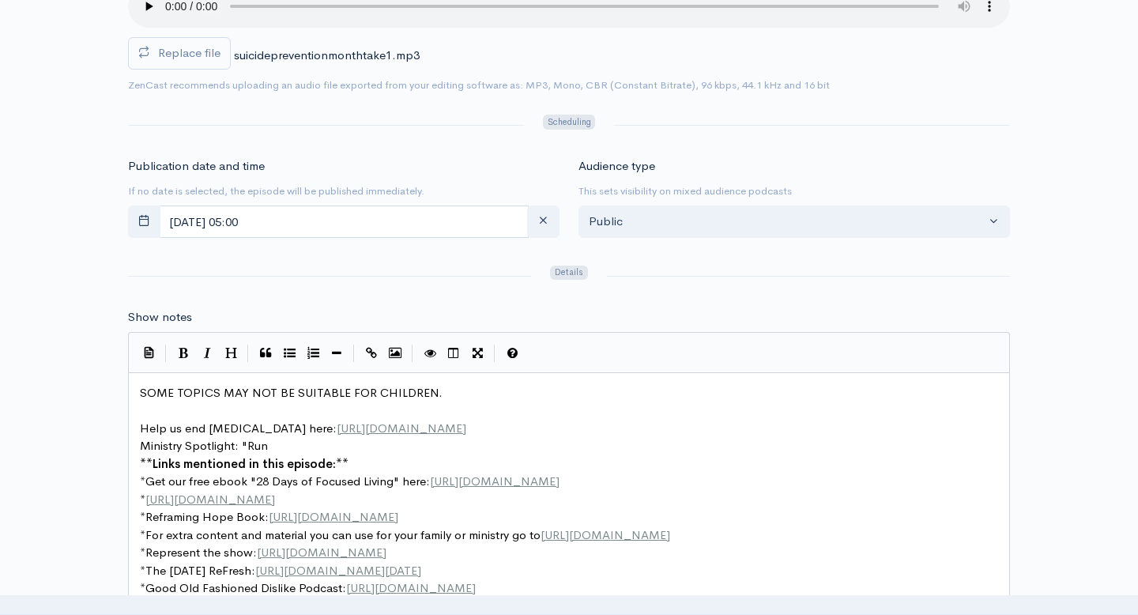
scroll to position [6, 130]
type textarea "Ministry Spotlight: "Run"
type textarea "2 the Cross"""
type textarea "-"
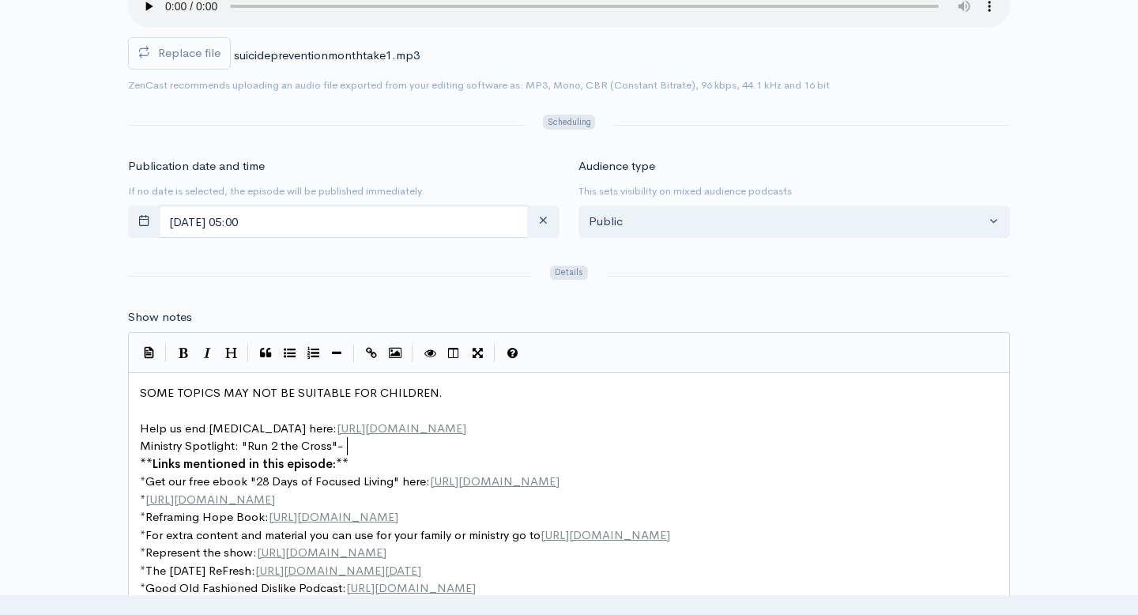
paste textarea "B"
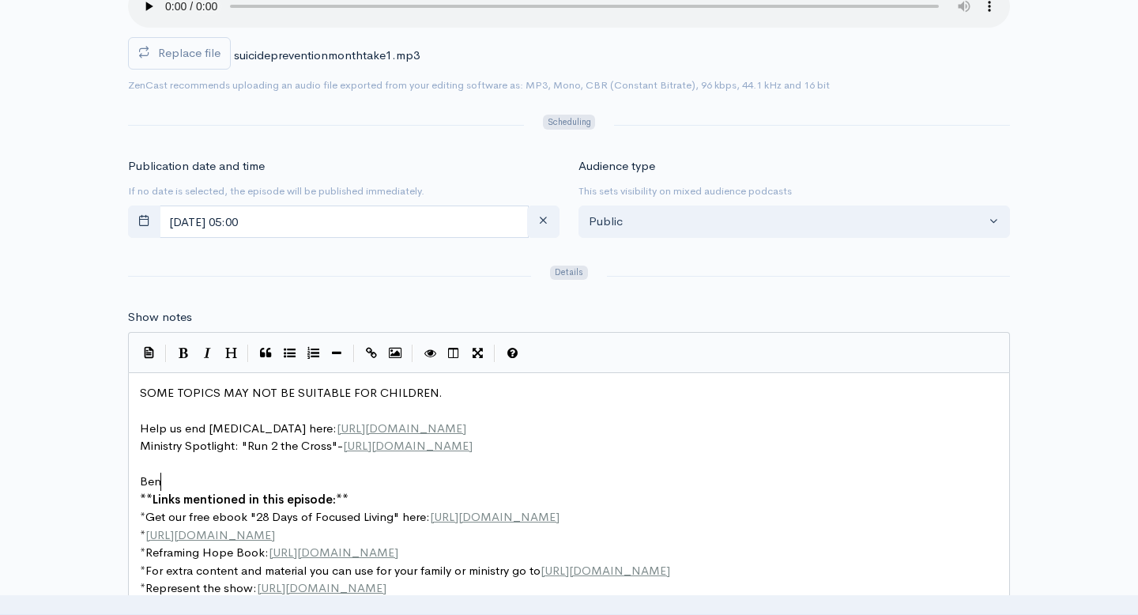
type textarea "Ben"
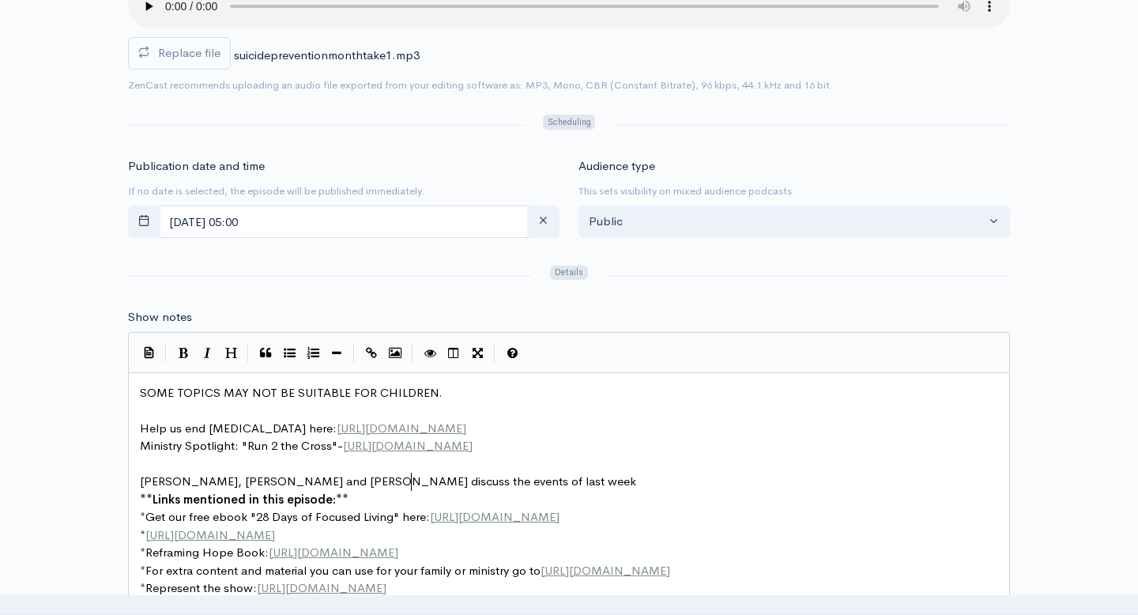
scroll to position [6, 250]
type textarea ", Travis and Will discuss the events of last week and some of the things h"
type textarea "that might e"
type textarea "be leading to such a high suc"
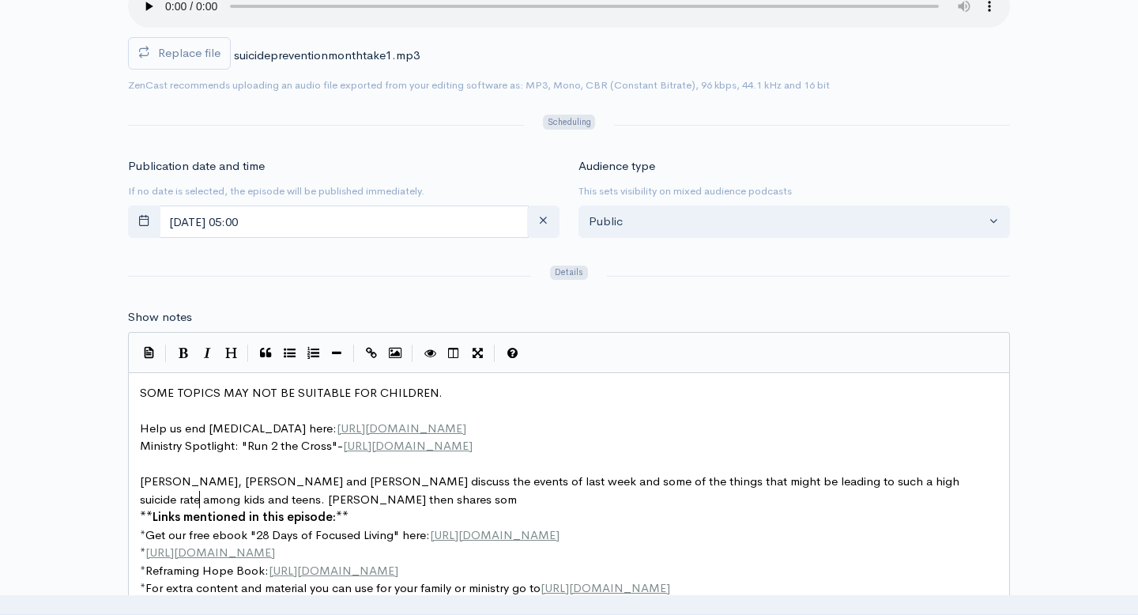
scroll to position [6, 292]
type textarea "icide rate among kids and teens. Ben then shares some wasy to prevent suicide a…"
type textarea "ms of those who may e"
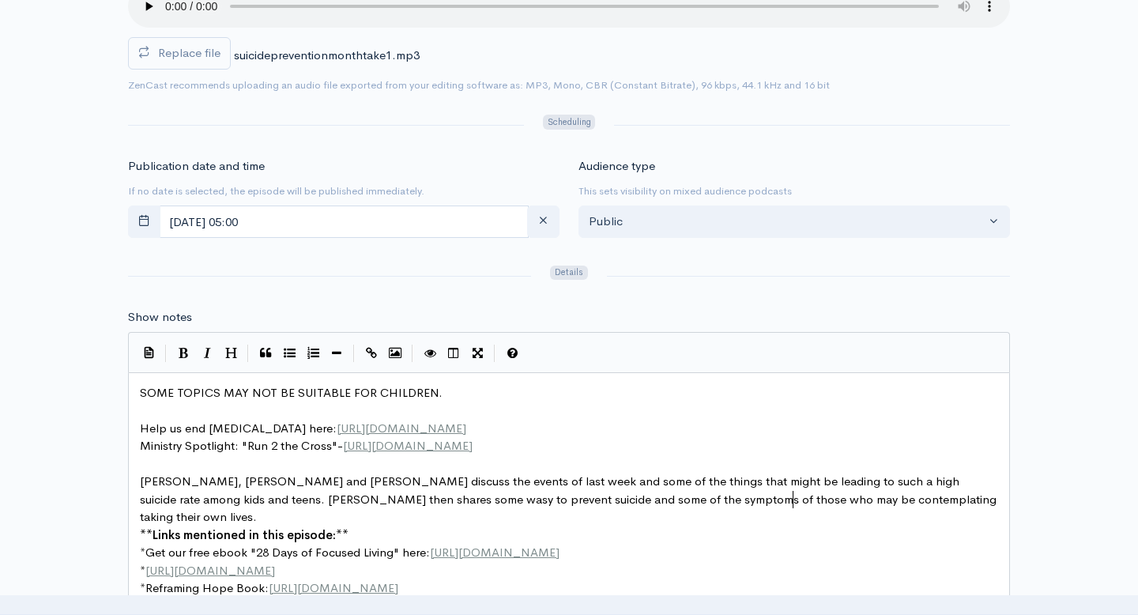
scroll to position [6, 216]
type textarea "be contemplating taking their own lives. The guy"
type textarea "ys thent"
type textarea "share their thoughts about Guacamole on National Guqc"
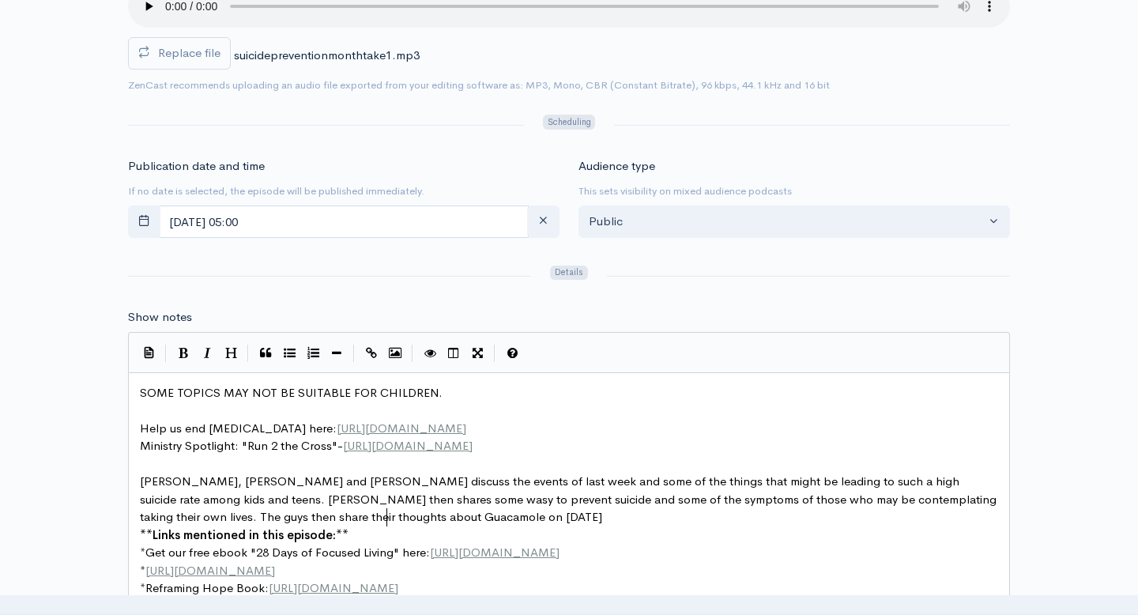
type textarea "acamole Day."
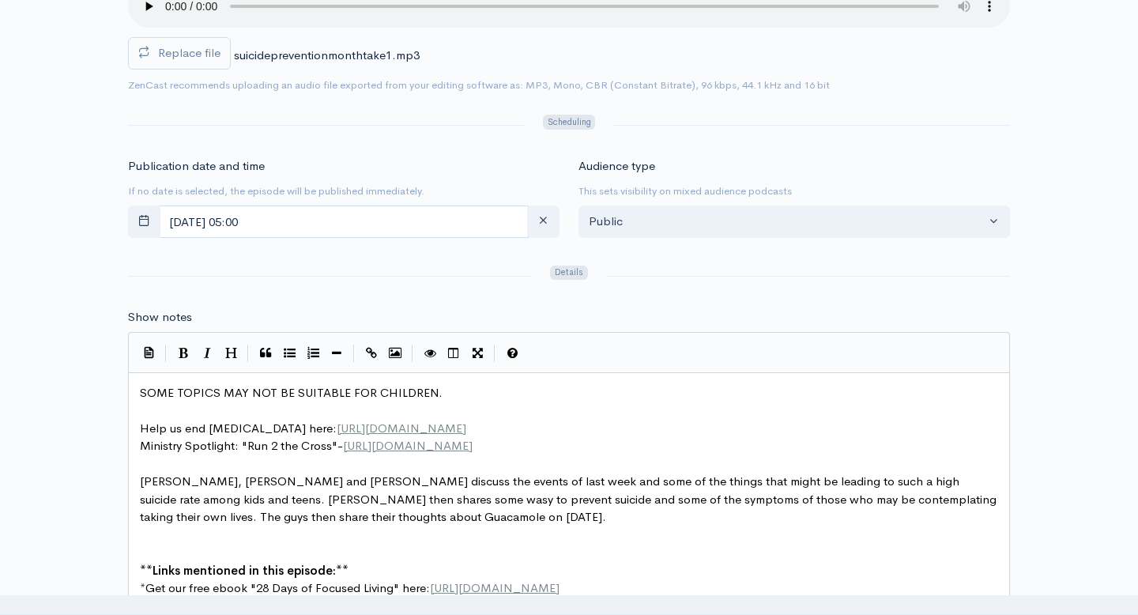
click at [557, 450] on pre "Ministry Spotlight: "Run 2 the Cross"- https://www.run2thecross5k.com/" at bounding box center [569, 446] width 865 height 18
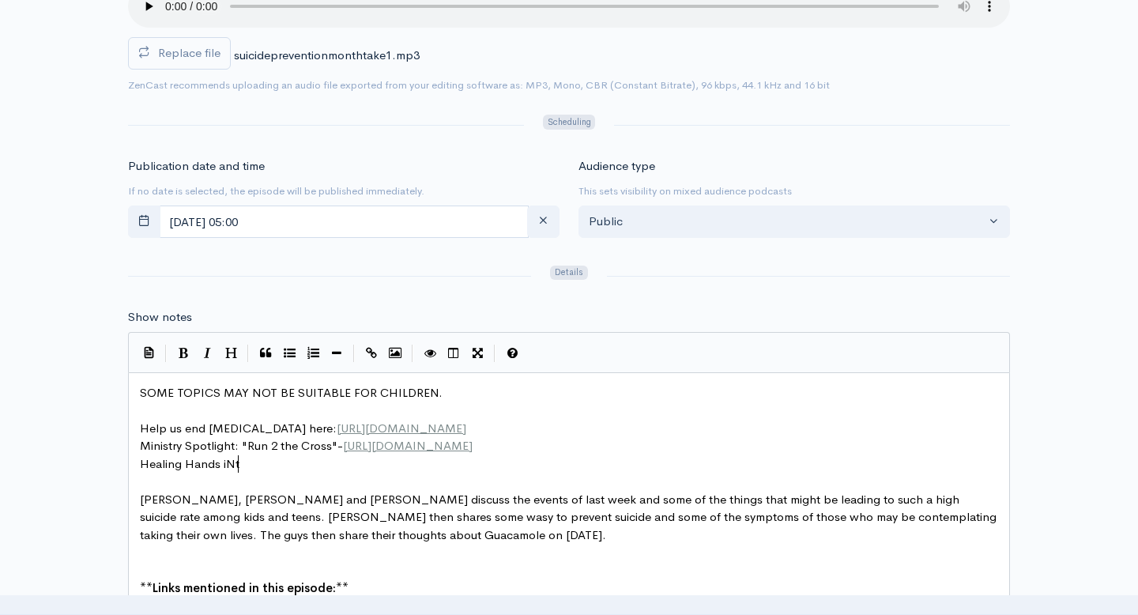
type textarea "Healing Hands iNter"
type textarea "International is a proud spnso"
type textarea "onsor of t"
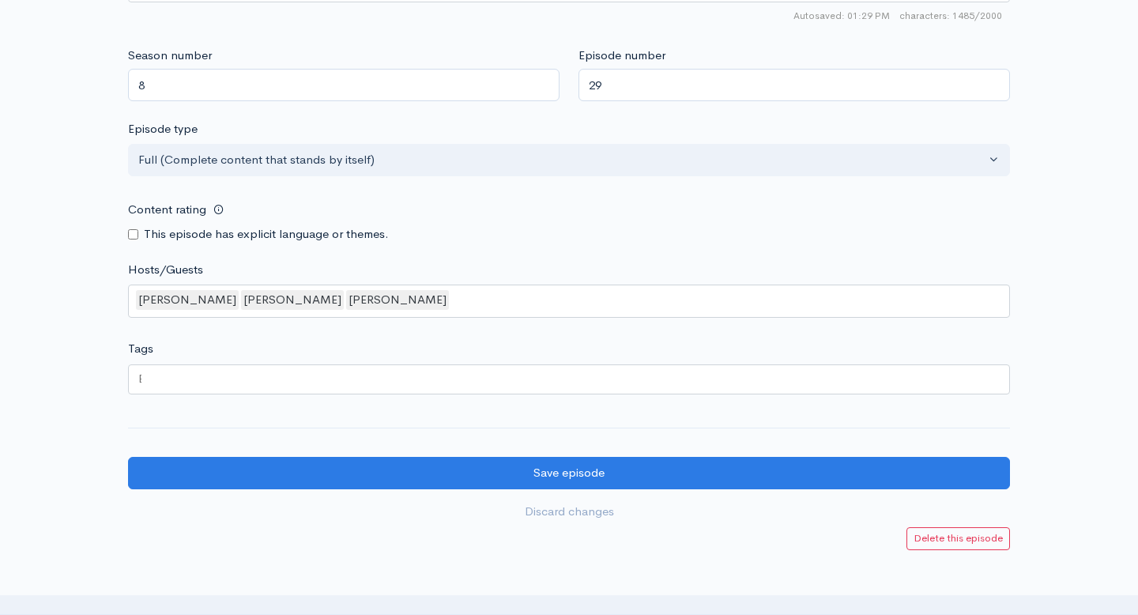
scroll to position [1484, 0]
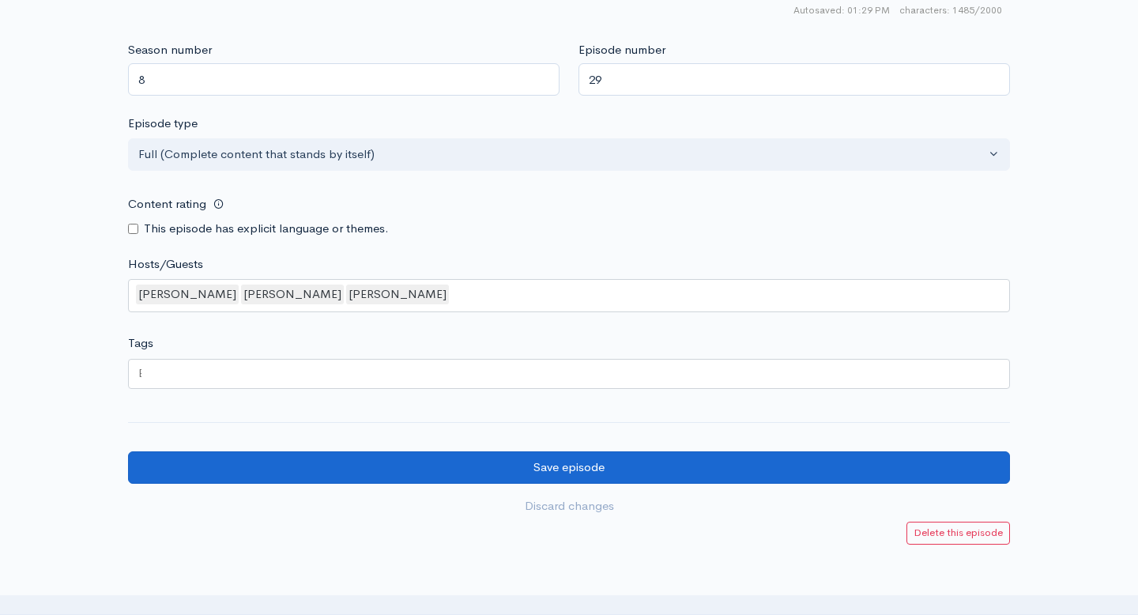
type textarea "ponsor of this podcast. Get more info about them here:"
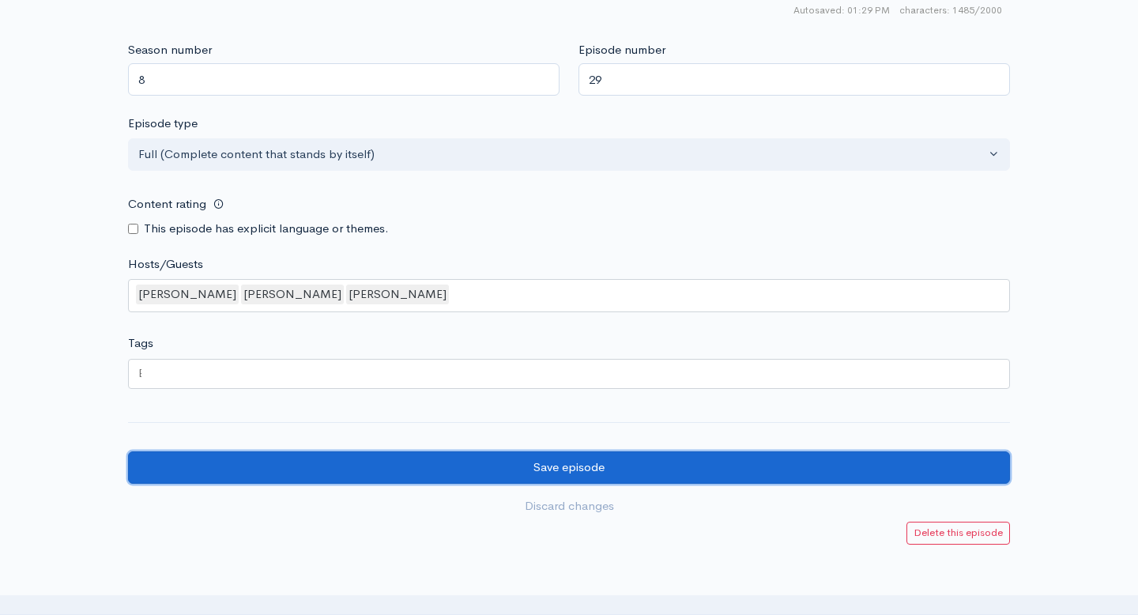
click at [544, 468] on input "Save episode" at bounding box center [569, 467] width 882 height 32
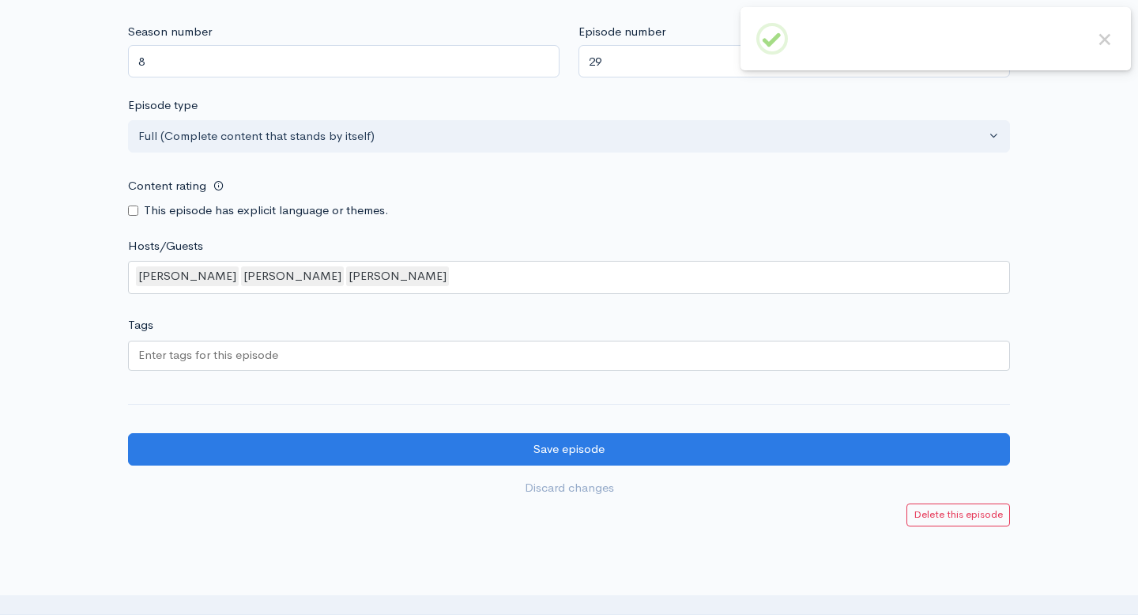
scroll to position [1554, 0]
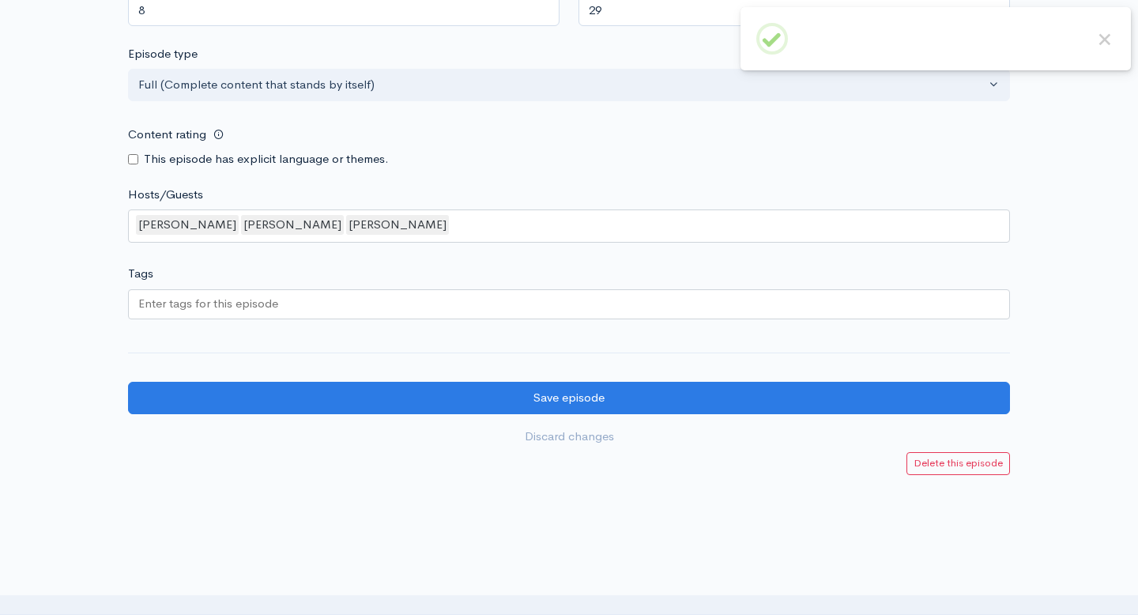
click at [461, 311] on div at bounding box center [569, 304] width 882 height 30
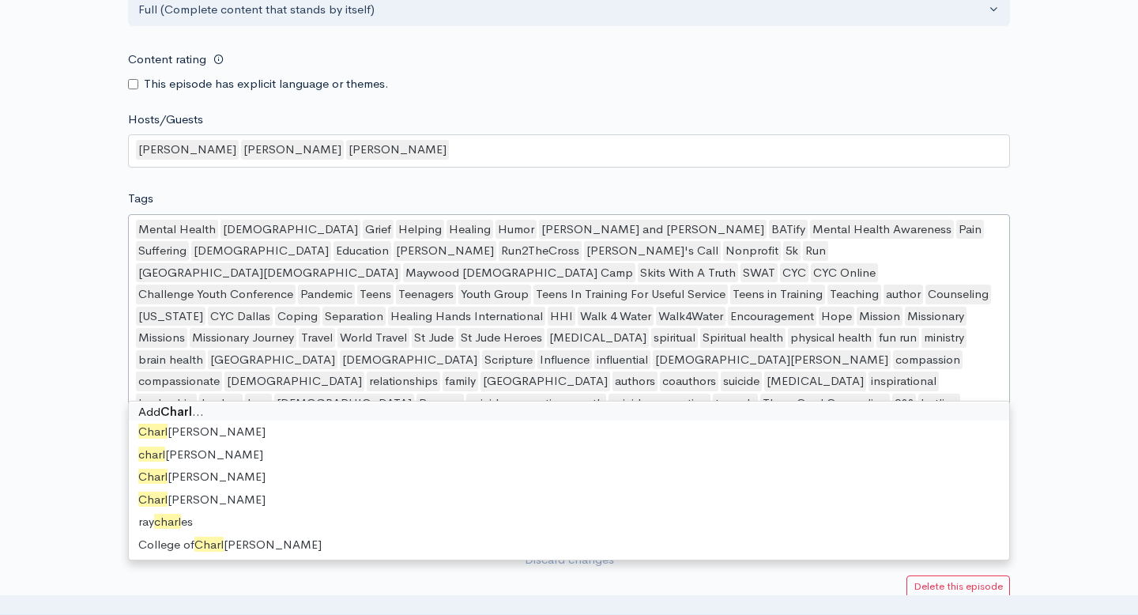
scroll to position [0, 0]
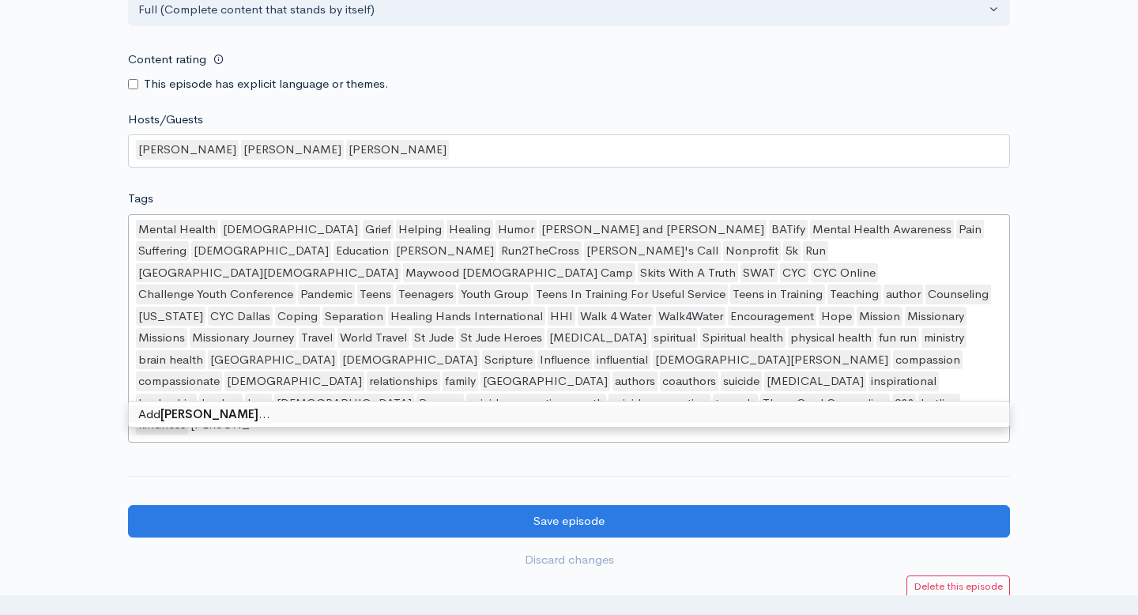
type input "[PERSON_NAME]"
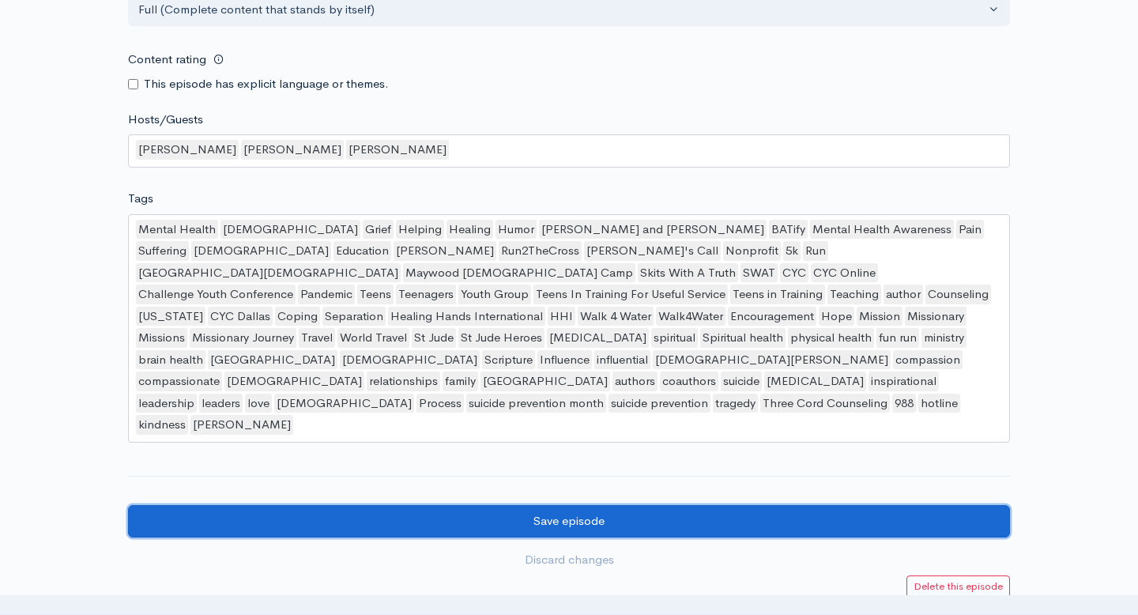
click at [662, 505] on input "Save episode" at bounding box center [569, 521] width 882 height 32
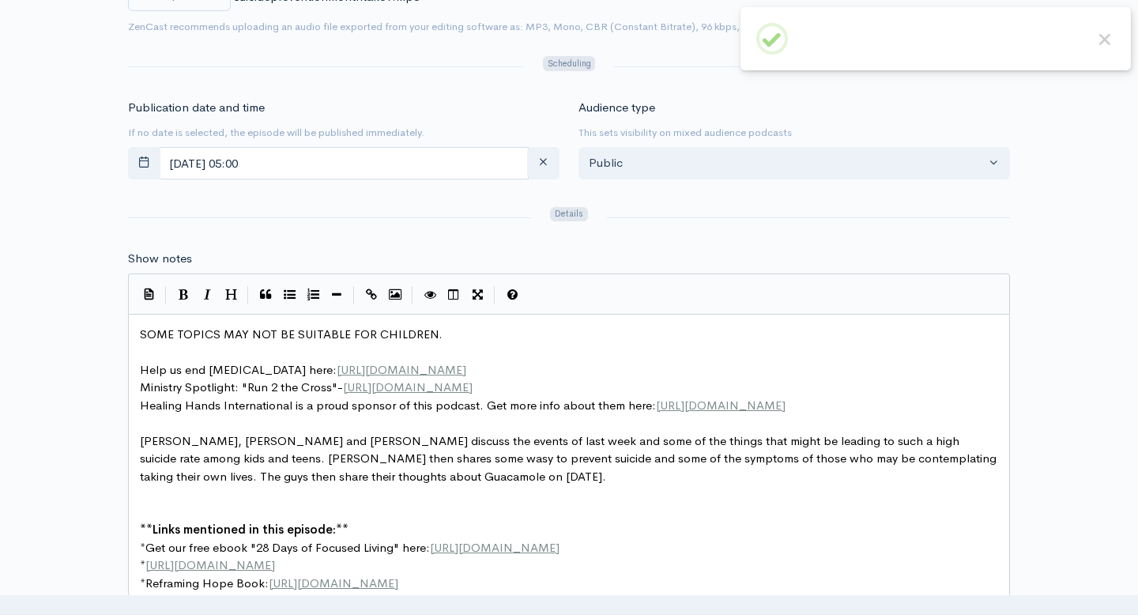
scroll to position [829, 0]
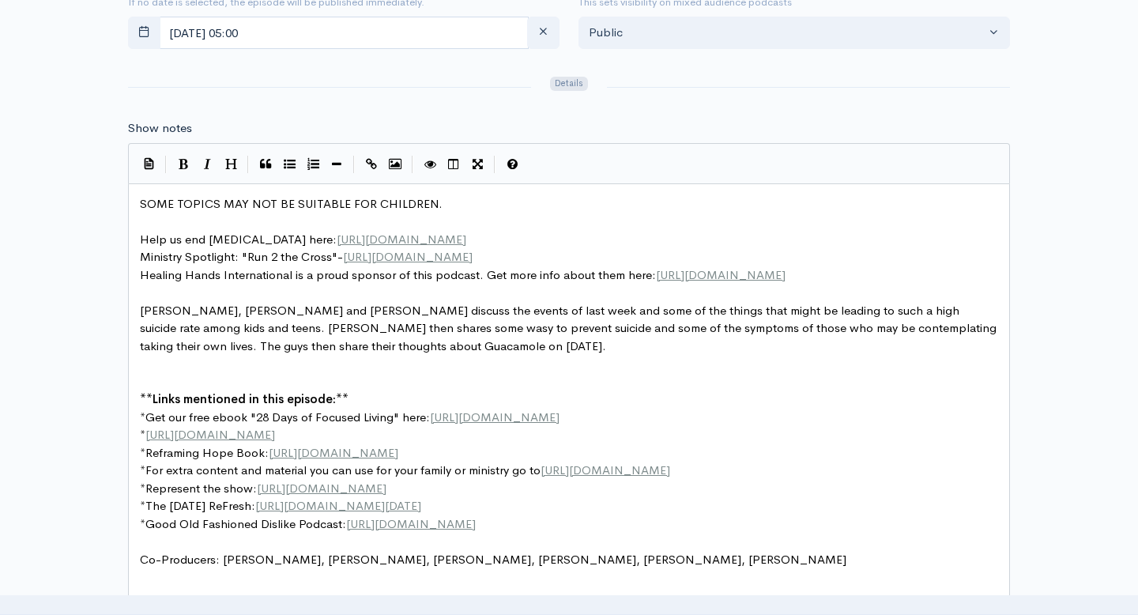
click at [437, 205] on pre "SOME TOPICS MAY NOT BE SUITABLE FOR CHILDREN." at bounding box center [569, 204] width 865 height 18
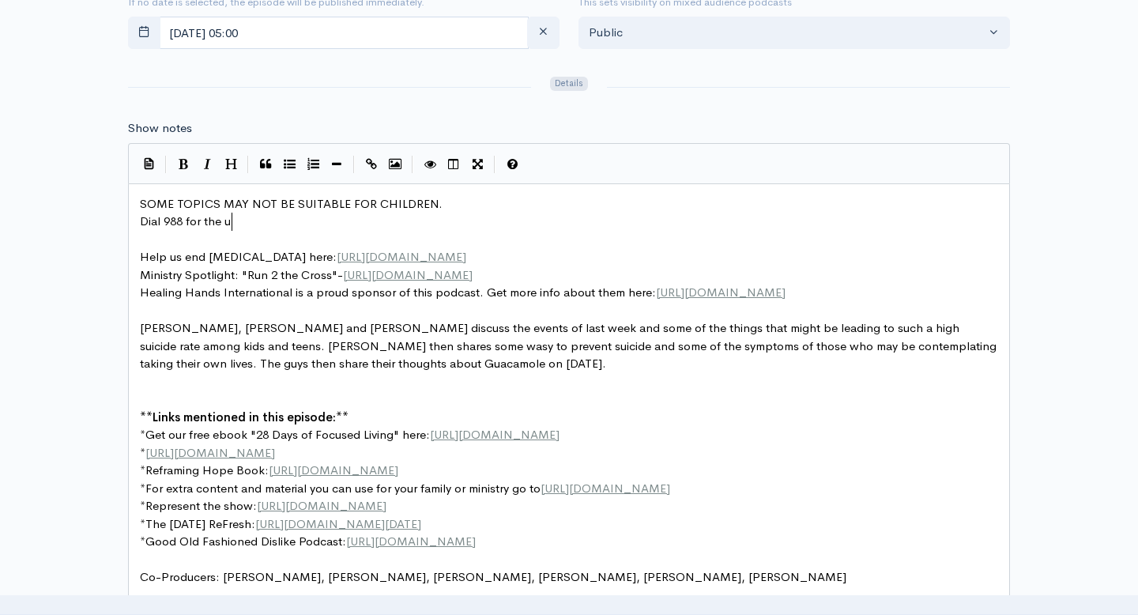
scroll to position [6, 93]
type textarea "Dial 988 for the ui"
type textarea "Suicide"
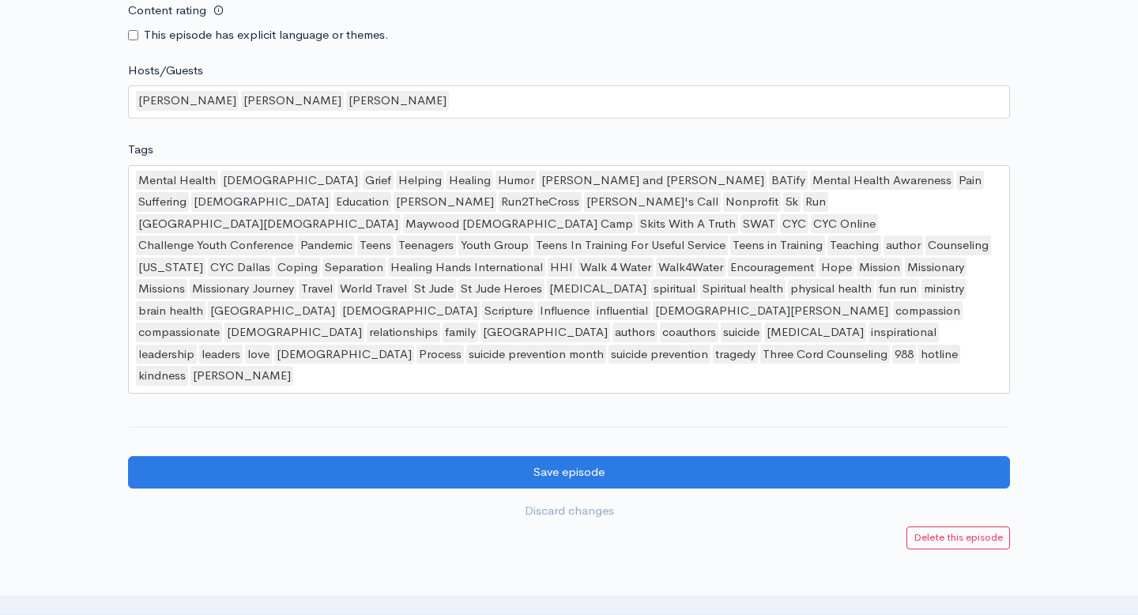
scroll to position [1791, 0]
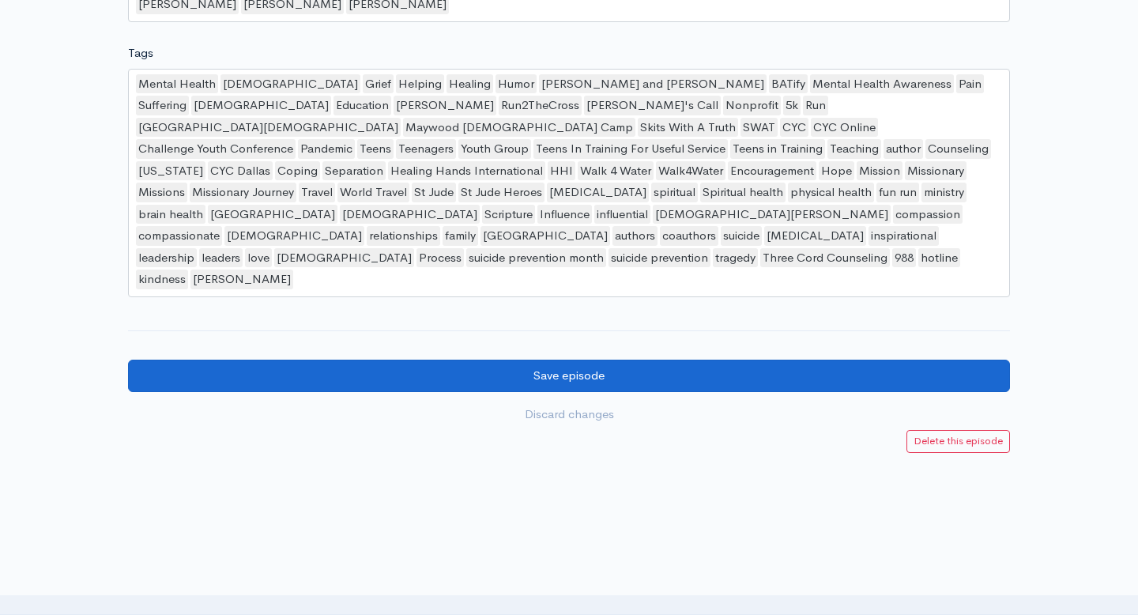
type textarea "& Crisis Lifeline!"
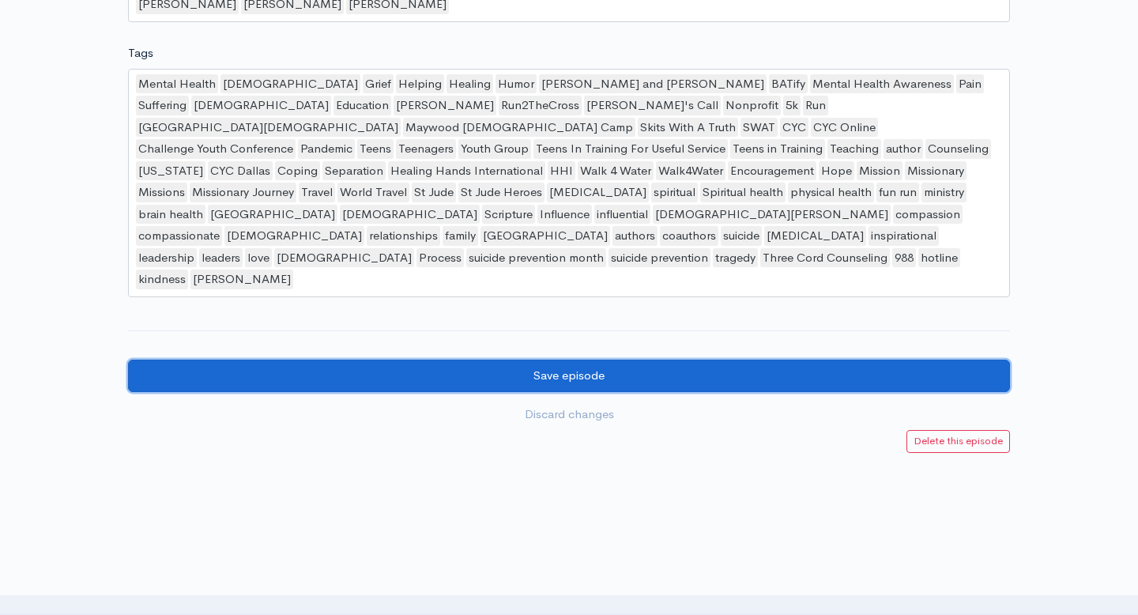
click at [551, 360] on input "Save episode" at bounding box center [569, 376] width 882 height 32
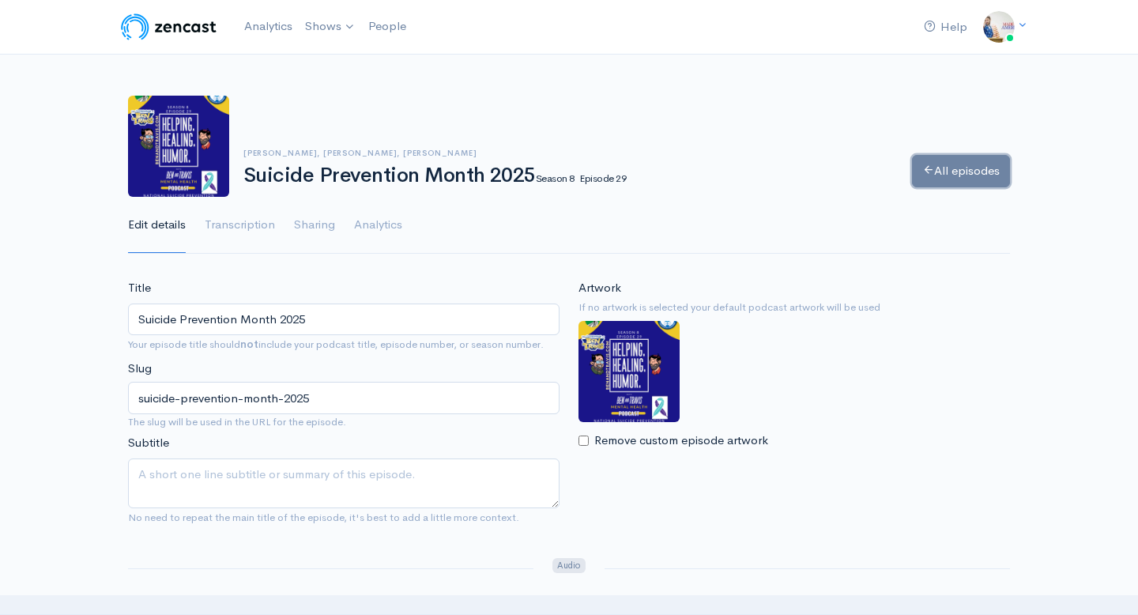
click at [944, 165] on link "All episodes" at bounding box center [961, 171] width 98 height 32
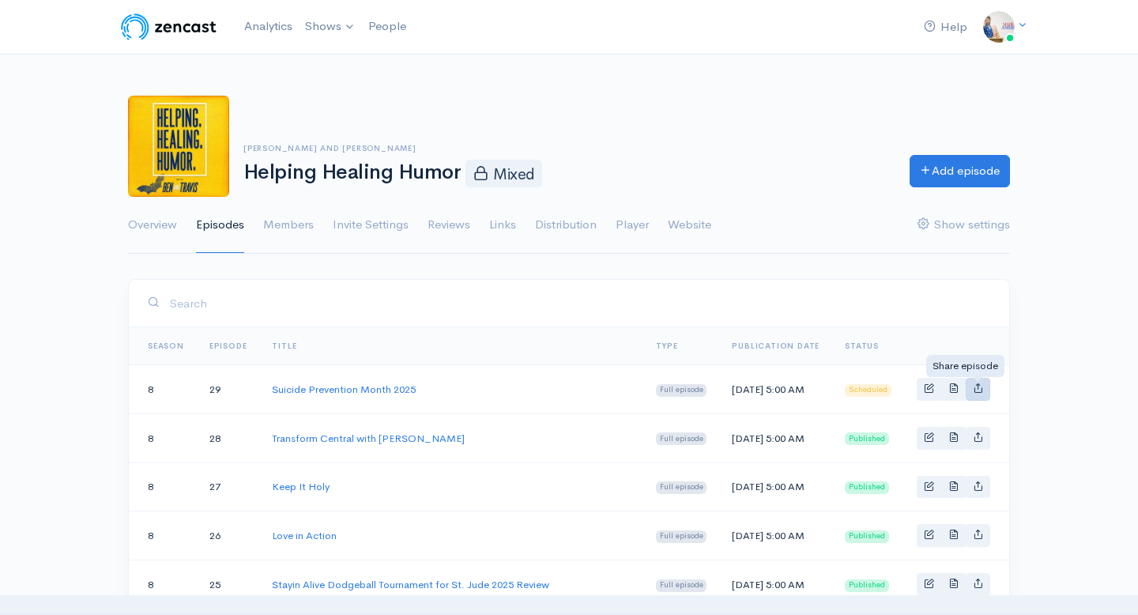
click at [977, 393] on icon "Basic example" at bounding box center [978, 387] width 10 height 10
type input "[URL][DOMAIN_NAME][PERSON_NAME]"
type input "<iframe src='[URL][DOMAIN_NAME]' width='100%' height='190' frameborder='0' scro…"
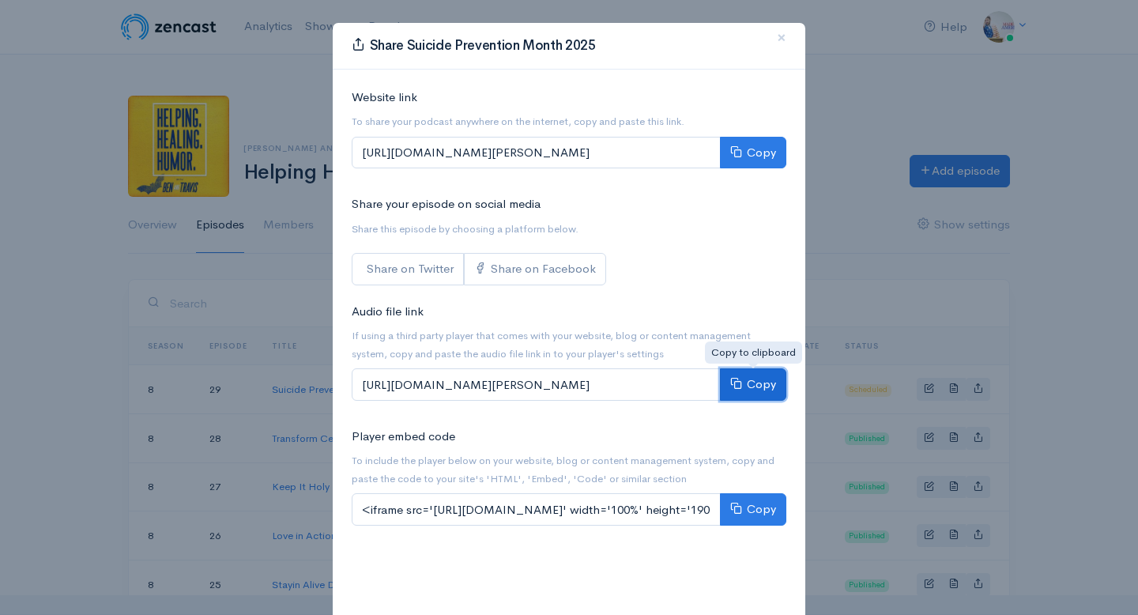
click at [749, 387] on button "Copy" at bounding box center [753, 384] width 66 height 32
click at [785, 34] on span "×" at bounding box center [781, 37] width 9 height 23
